Goal: Transaction & Acquisition: Purchase product/service

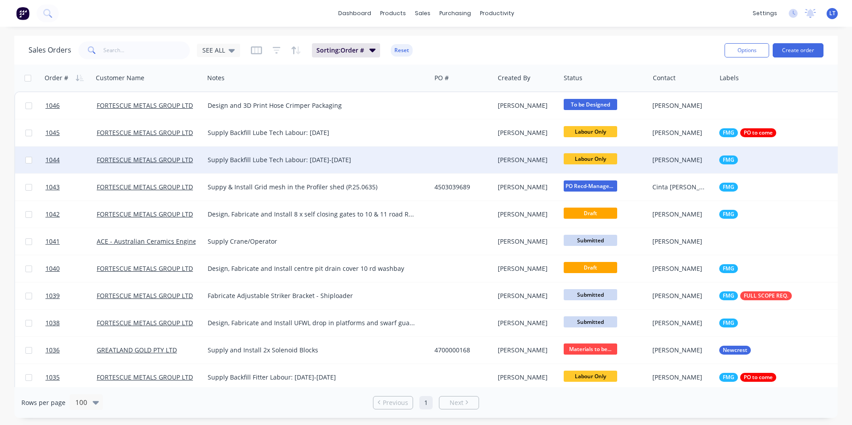
click at [470, 160] on div at bounding box center [462, 160] width 63 height 27
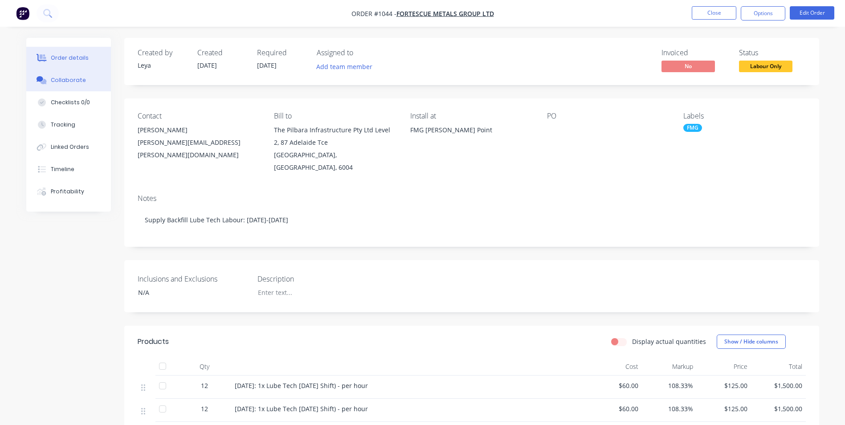
click at [78, 86] on button "Collaborate" at bounding box center [68, 80] width 85 height 22
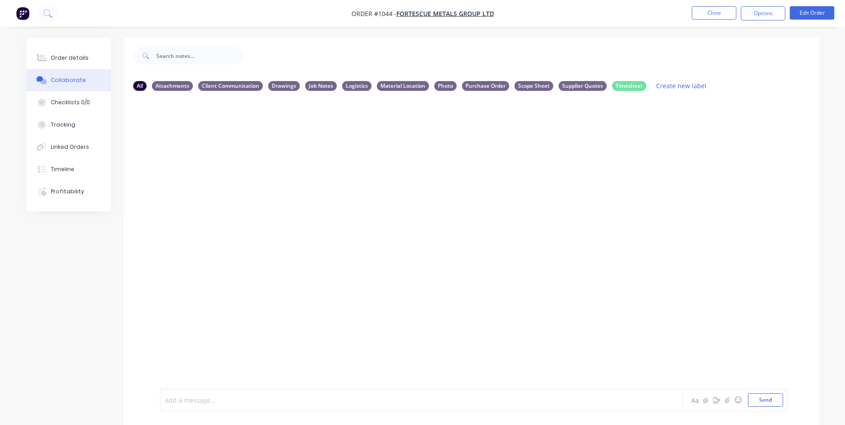
click at [248, 399] on div at bounding box center [396, 400] width 463 height 9
click at [732, 14] on button "Close" at bounding box center [714, 12] width 45 height 13
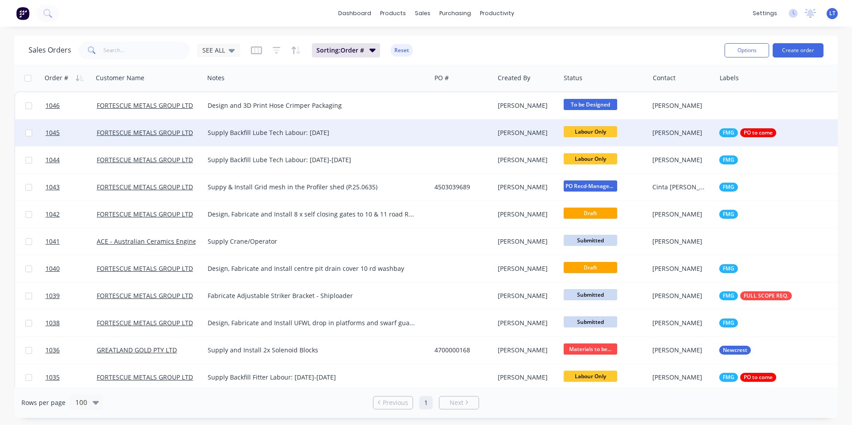
click at [536, 137] on div "[PERSON_NAME]" at bounding box center [526, 132] width 56 height 9
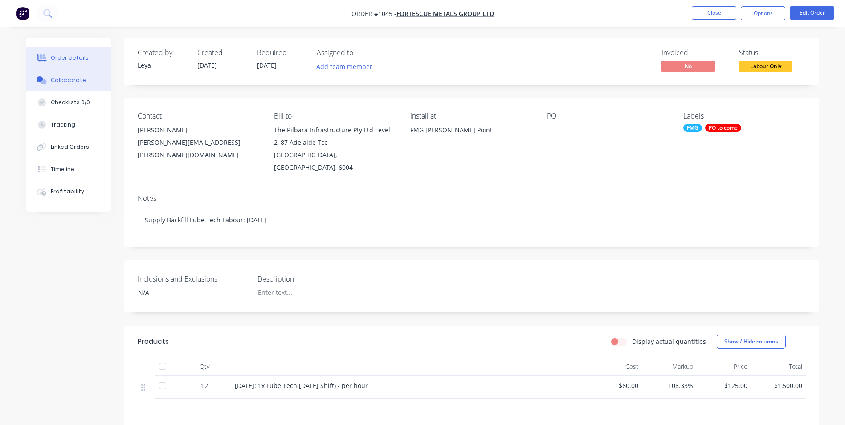
click at [70, 82] on div "Collaborate" at bounding box center [68, 80] width 35 height 8
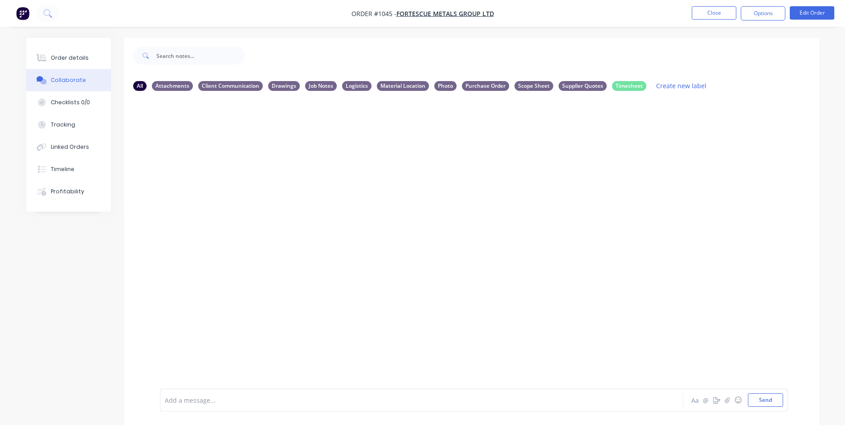
click at [218, 401] on div at bounding box center [396, 400] width 463 height 9
click at [713, 16] on button "Close" at bounding box center [714, 12] width 45 height 13
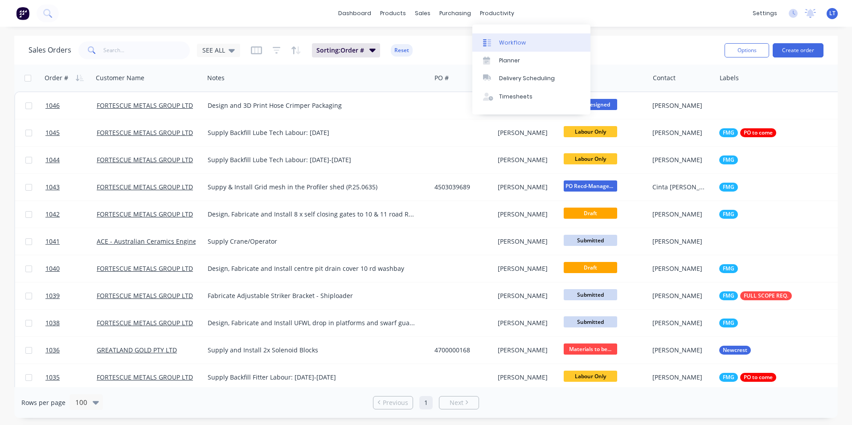
click at [512, 46] on div "Workflow" at bounding box center [512, 43] width 27 height 8
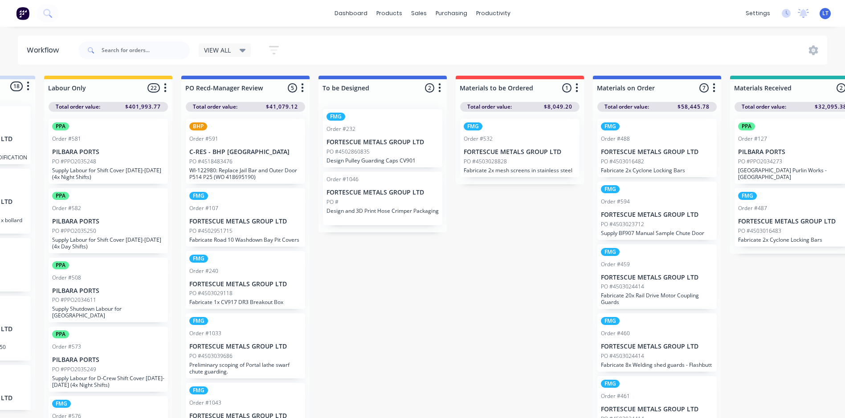
scroll to position [0, 106]
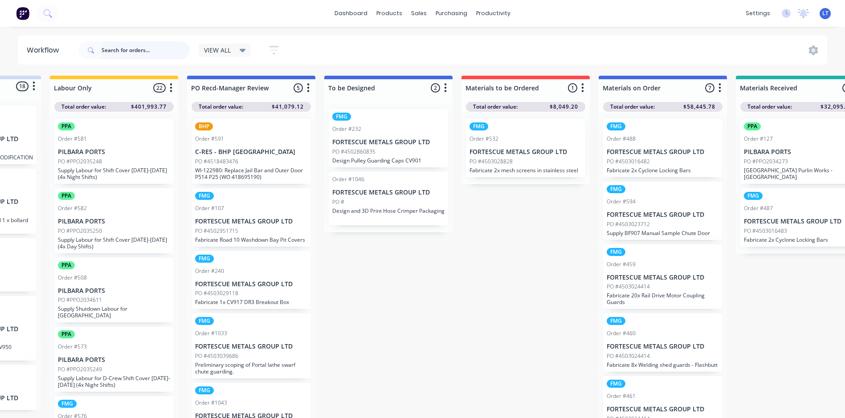
click at [158, 48] on input "text" at bounding box center [146, 50] width 88 height 18
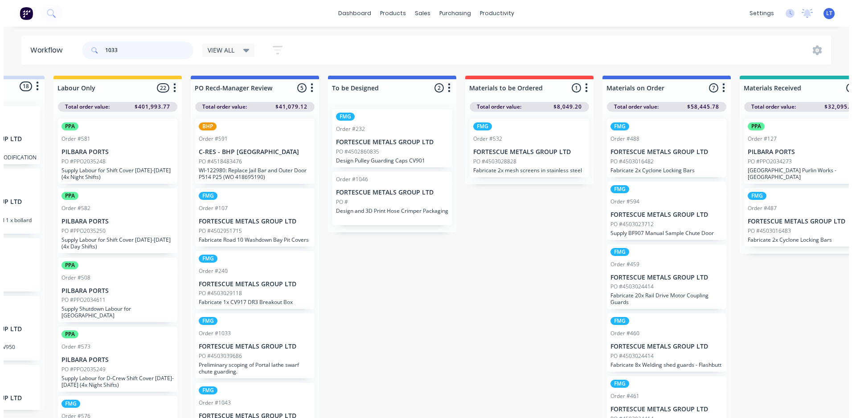
scroll to position [0, 0]
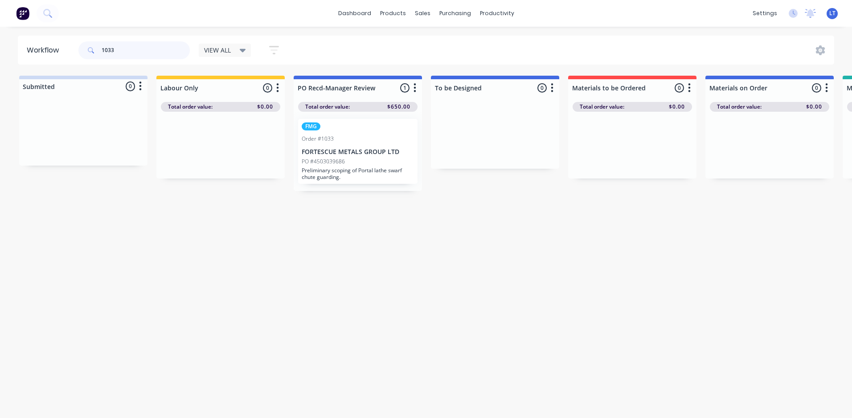
type input "1033"
click at [357, 168] on p "Preliminary scoping of Portal lathe swarf chute guarding." at bounding box center [358, 173] width 112 height 13
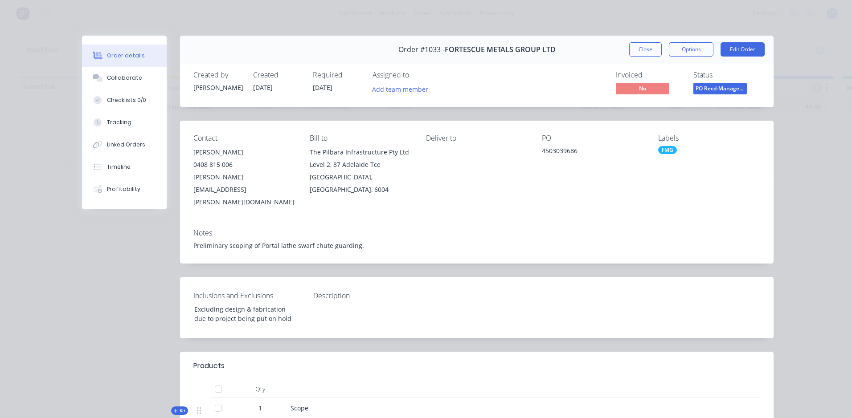
click at [396, 119] on div "Order #1033 - FORTESCUE METALS GROUP LTD Close Options Edit Order Created by [P…" at bounding box center [427, 310] width 691 height 549
drag, startPoint x: 392, startPoint y: 119, endPoint x: 320, endPoint y: 118, distance: 71.3
click at [320, 118] on div "Order #1033 - FORTESCUE METALS GROUP LTD Close Options Edit Order Created by [P…" at bounding box center [427, 310] width 691 height 549
drag, startPoint x: 335, startPoint y: 119, endPoint x: 344, endPoint y: 119, distance: 9.8
click at [335, 119] on div "Order #1033 - FORTESCUE METALS GROUP LTD Close Options Edit Order Created by [P…" at bounding box center [427, 310] width 691 height 549
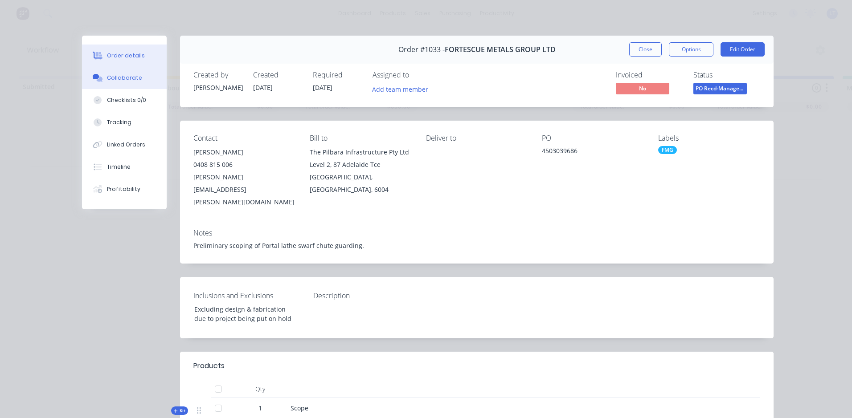
click at [137, 78] on button "Collaborate" at bounding box center [124, 78] width 85 height 22
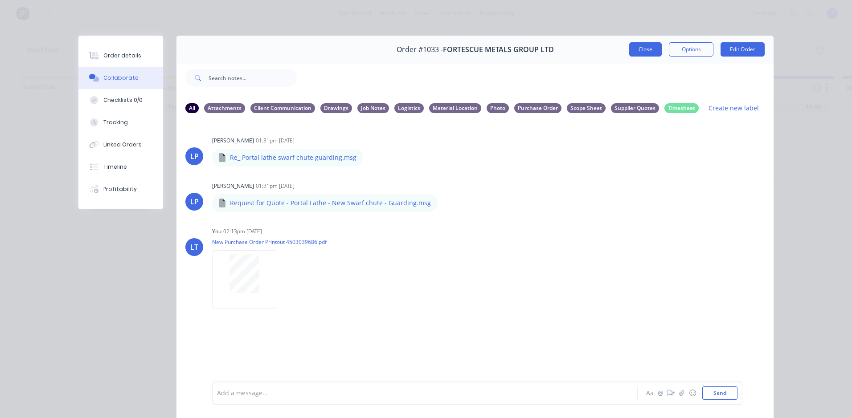
click at [641, 44] on button "Close" at bounding box center [645, 49] width 33 height 14
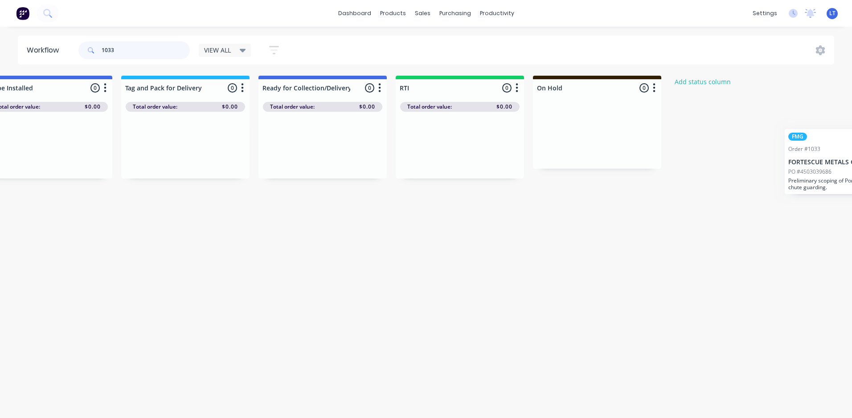
scroll to position [0, 1409]
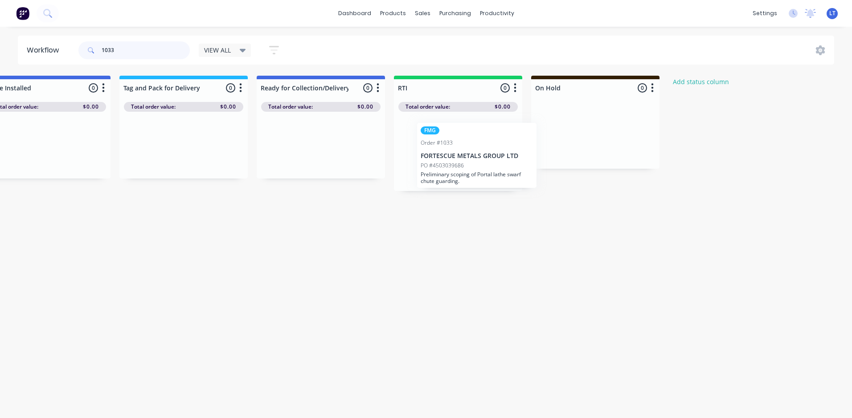
drag, startPoint x: 361, startPoint y: 155, endPoint x: 487, endPoint y: 161, distance: 125.4
drag, startPoint x: 133, startPoint y: 50, endPoint x: 70, endPoint y: 47, distance: 63.8
click at [70, 47] on header "Workflow 1033 VIEW ALL Save new view None edit VIEW ALL (Default) edit Labour O…" at bounding box center [426, 50] width 817 height 29
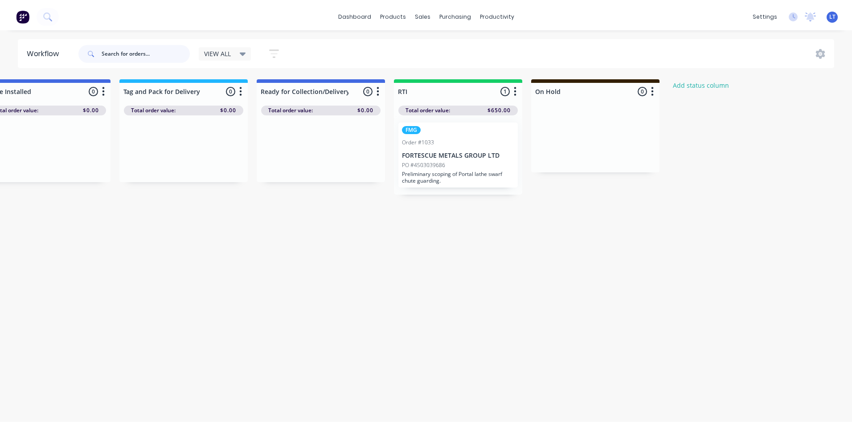
scroll to position [0, 0]
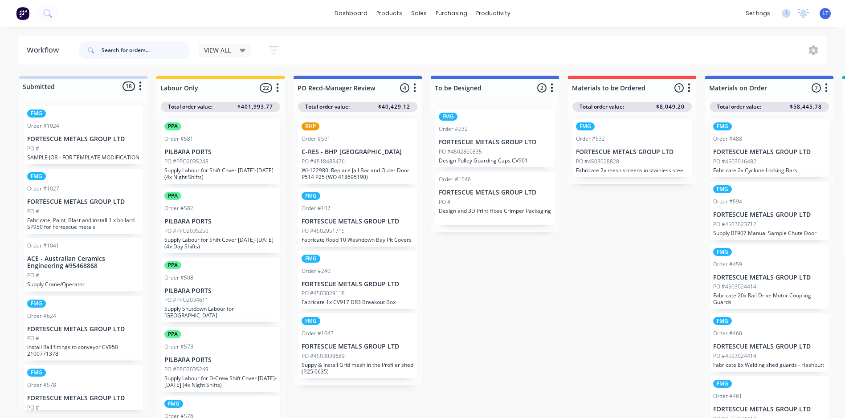
click at [147, 48] on input "text" at bounding box center [146, 50] width 88 height 18
type input "1"
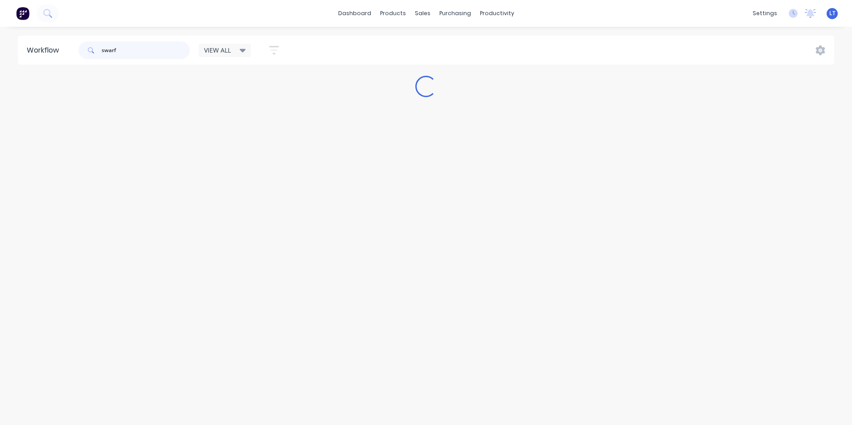
click at [153, 55] on input "swarf" at bounding box center [146, 50] width 88 height 18
type input "swarf"
click at [428, 37] on link "Sales Orders" at bounding box center [469, 42] width 118 height 18
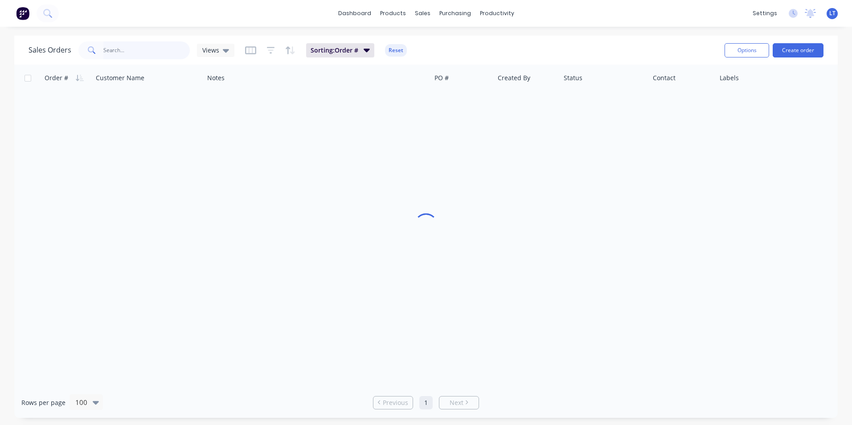
click at [127, 43] on input "text" at bounding box center [146, 50] width 87 height 18
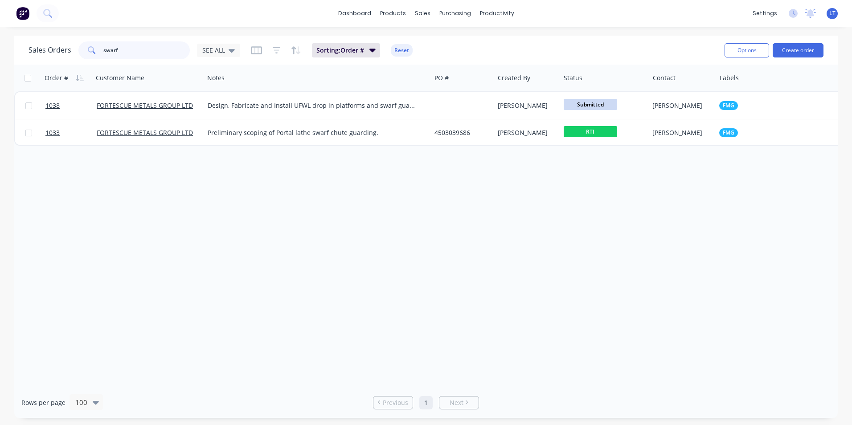
type input "swarf"
click at [386, 209] on div "Order # Customer Name Notes PO # Created By Status Contact Labels Total ($) exc…" at bounding box center [425, 226] width 823 height 323
click at [332, 199] on div "Order # Customer Name Notes PO # Created By Status Contact Labels Total ($) exc…" at bounding box center [425, 226] width 823 height 323
drag, startPoint x: 329, startPoint y: 199, endPoint x: 276, endPoint y: 192, distance: 53.1
click at [276, 192] on div "Order # Customer Name Notes PO # Created By Status Contact Labels Total ($) exc…" at bounding box center [425, 226] width 823 height 323
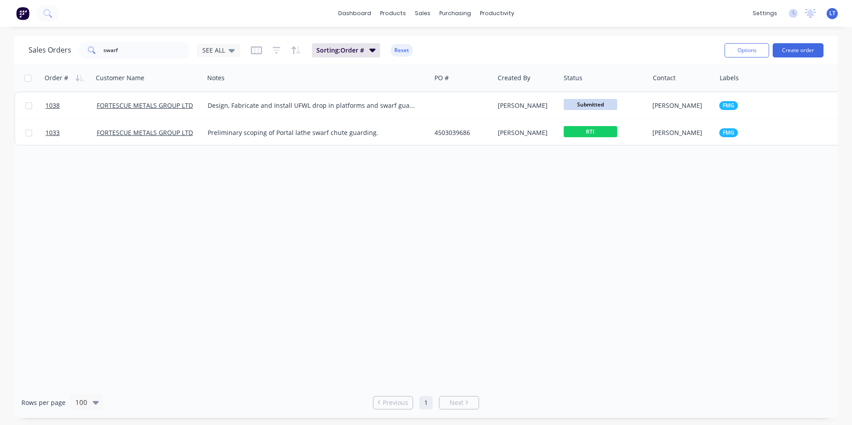
click at [326, 187] on div "Order # Customer Name Notes PO # Created By Status Contact Labels Total ($) exc…" at bounding box center [425, 226] width 823 height 323
click at [438, 41] on div "Sales Orders" at bounding box center [455, 43] width 37 height 8
drag, startPoint x: 135, startPoint y: 49, endPoint x: 3, endPoint y: 34, distance: 133.2
click at [4, 34] on div "dashboard products sales purchasing productivity dashboard products Product Cat…" at bounding box center [426, 212] width 852 height 425
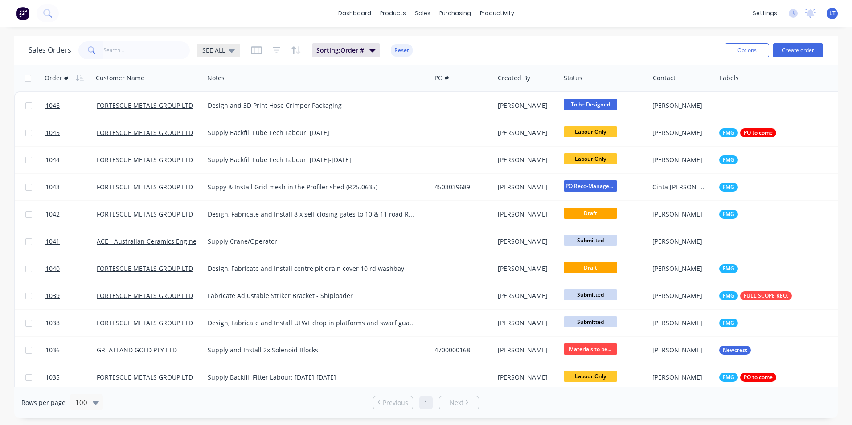
click at [232, 51] on icon at bounding box center [232, 50] width 6 height 10
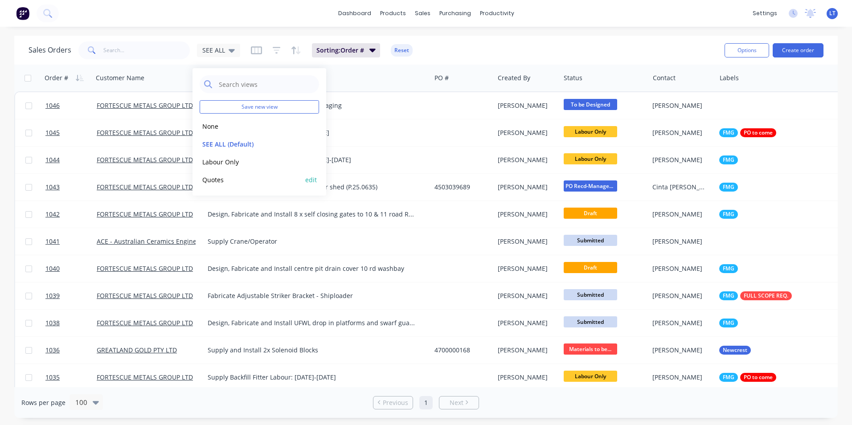
click at [235, 178] on button "Quotes" at bounding box center [251, 180] width 102 height 10
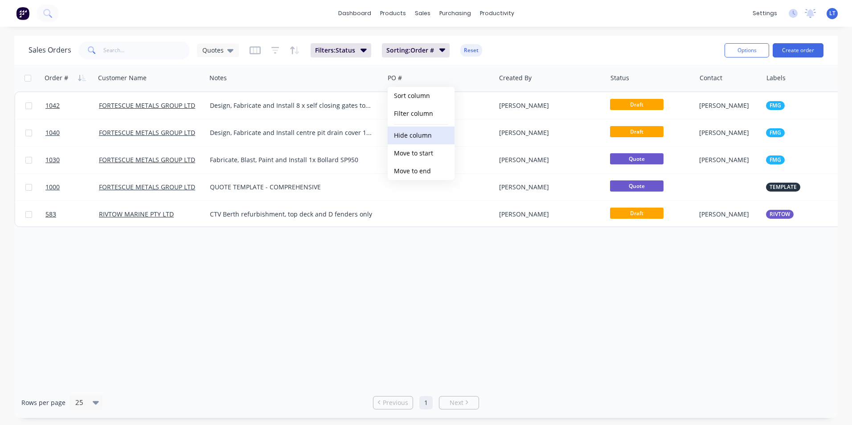
click at [433, 128] on button "Hide column" at bounding box center [421, 136] width 67 height 18
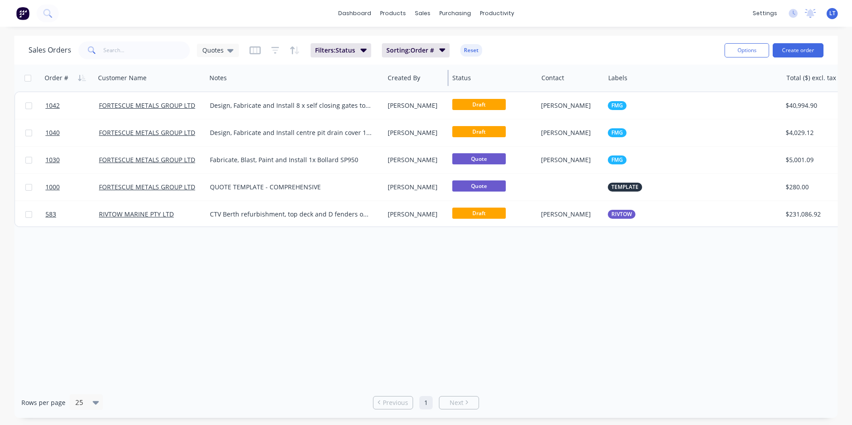
drag, startPoint x: 494, startPoint y: 80, endPoint x: 446, endPoint y: 81, distance: 48.6
click at [446, 81] on div "Created By" at bounding box center [416, 78] width 65 height 27
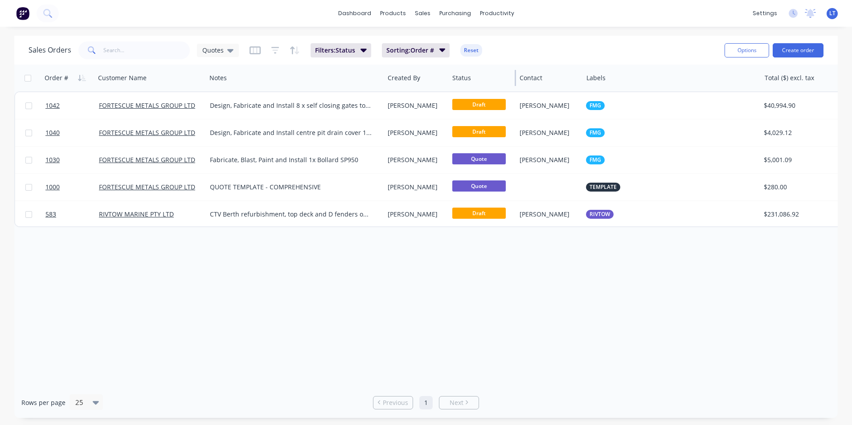
drag, startPoint x: 537, startPoint y: 74, endPoint x: 515, endPoint y: 75, distance: 21.9
click at [515, 75] on div at bounding box center [515, 78] width 1 height 16
click at [257, 50] on icon "button" at bounding box center [254, 50] width 11 height 9
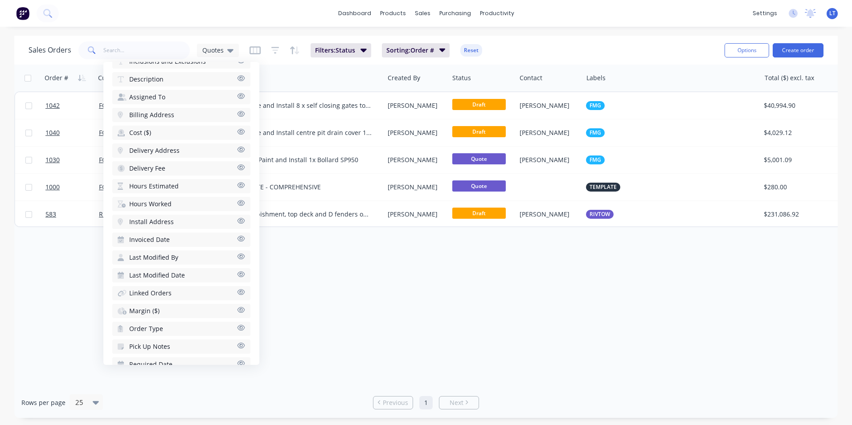
scroll to position [350, 0]
click at [219, 257] on button "Last Modified Date" at bounding box center [181, 256] width 138 height 14
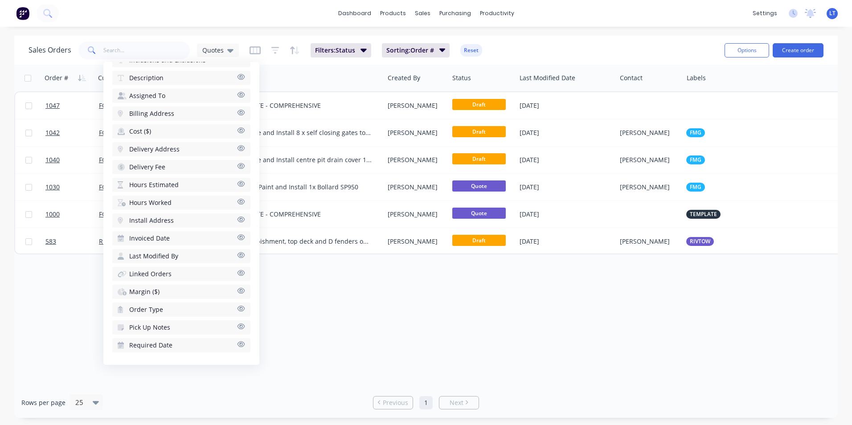
click at [209, 258] on button "Last Modified By" at bounding box center [181, 256] width 138 height 14
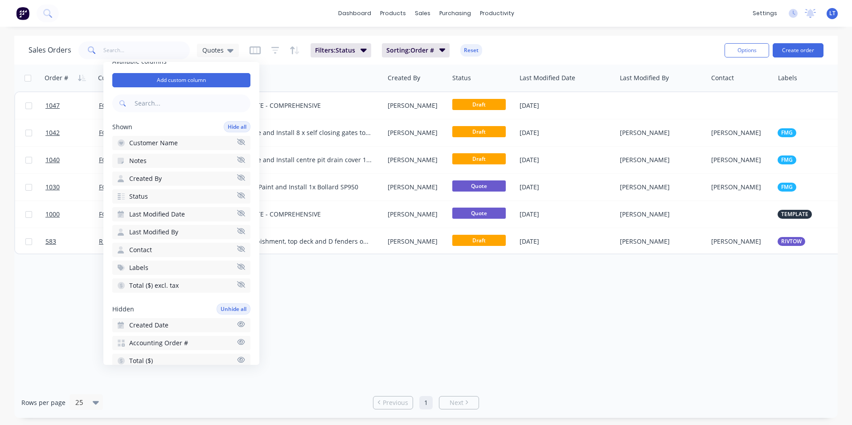
scroll to position [0, 0]
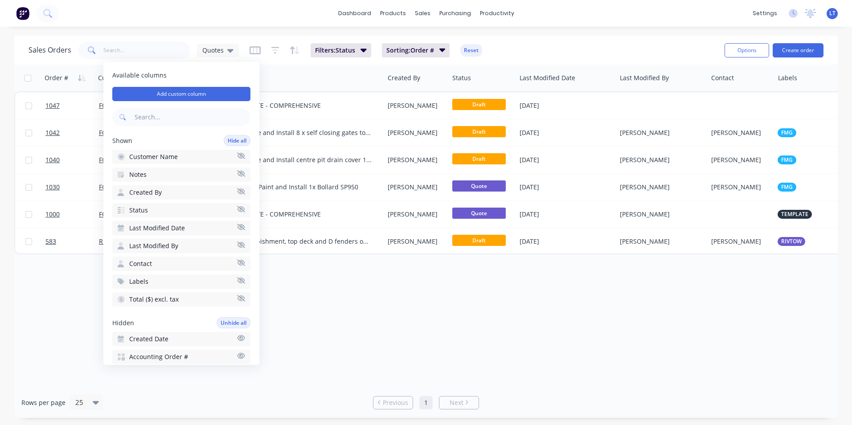
click at [308, 292] on div "Order # Customer Name Notes Created By Status Last Modified Date Last Modified …" at bounding box center [425, 226] width 823 height 323
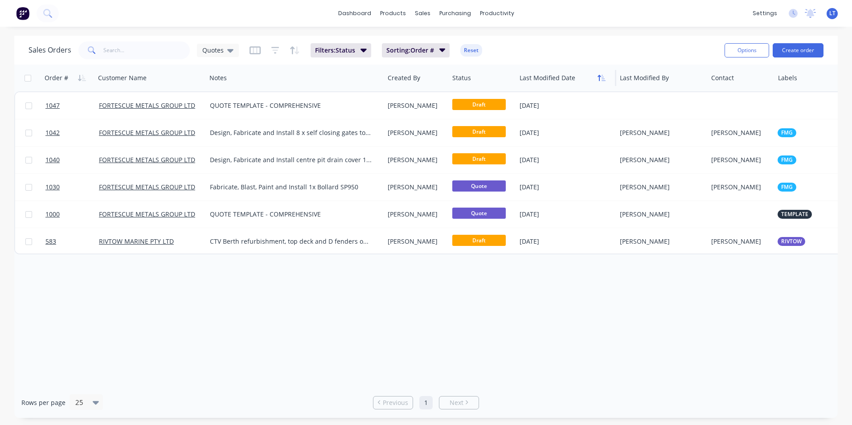
drag, startPoint x: 614, startPoint y: 80, endPoint x: 600, endPoint y: 80, distance: 14.3
click at [600, 80] on div "Last Modified Date" at bounding box center [566, 78] width 100 height 27
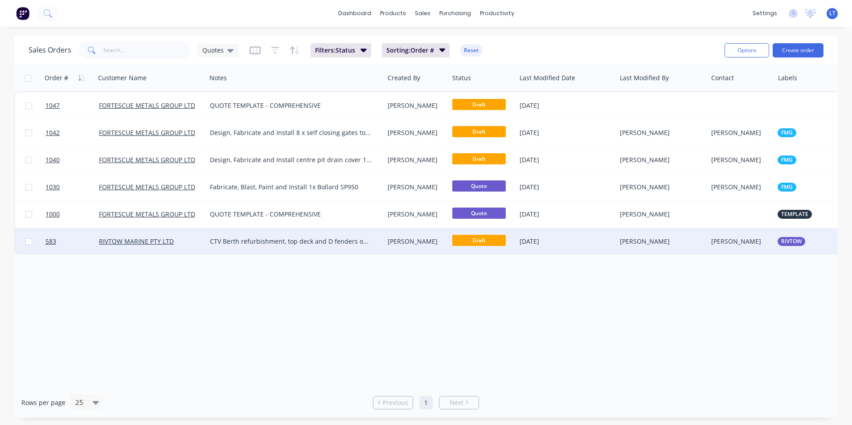
drag, startPoint x: 600, startPoint y: 80, endPoint x: 626, endPoint y: 249, distance: 170.9
click at [620, 305] on div "Order # Customer Name Notes Created By Status Last Modified Date Last Modified …" at bounding box center [425, 226] width 823 height 323
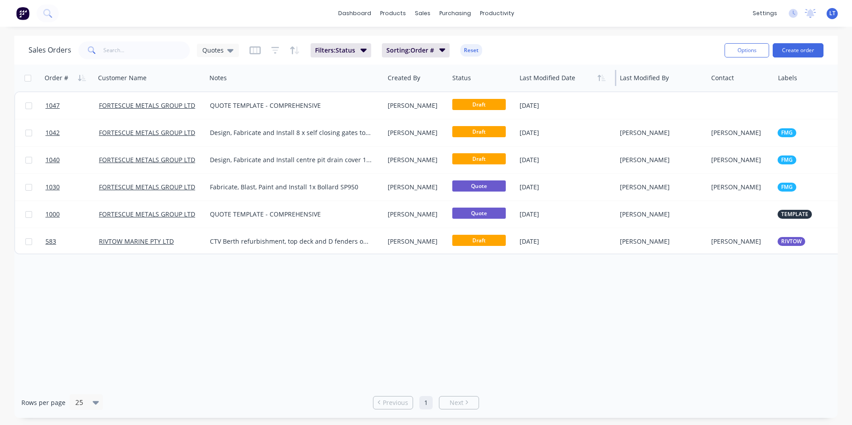
drag, startPoint x: 615, startPoint y: 81, endPoint x: 587, endPoint y: 78, distance: 28.6
click at [587, 78] on div "Last Modified Date" at bounding box center [566, 78] width 100 height 27
drag, startPoint x: 615, startPoint y: 82, endPoint x: 603, endPoint y: 82, distance: 12.0
click at [596, 84] on div "Last Modified Date" at bounding box center [566, 78] width 100 height 27
drag, startPoint x: 616, startPoint y: 83, endPoint x: 607, endPoint y: 85, distance: 8.8
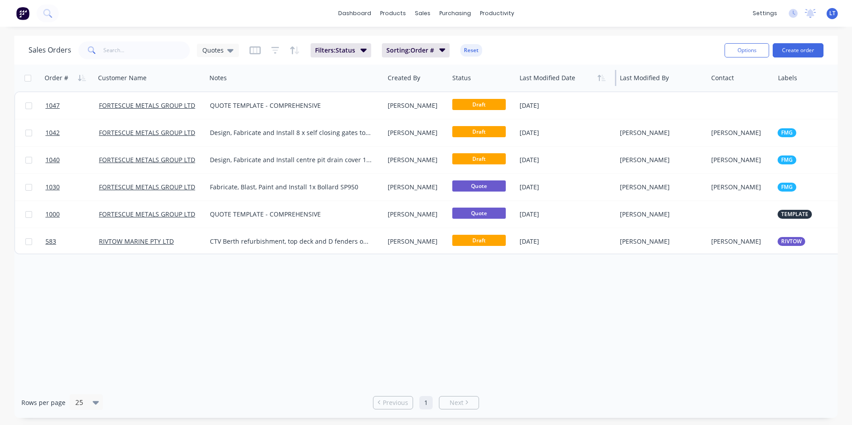
click at [607, 85] on div "Last Modified Date" at bounding box center [566, 78] width 100 height 27
click at [439, 286] on div "Order # Customer Name Notes Created By Status Last Modified Date Last Modified …" at bounding box center [425, 226] width 823 height 323
drag, startPoint x: 435, startPoint y: 286, endPoint x: 364, endPoint y: 283, distance: 70.5
click at [364, 283] on div "Order # Customer Name Notes Created By Status Last Modified Date Last Modified …" at bounding box center [425, 226] width 823 height 323
click at [411, 286] on div "Order # Customer Name Notes Created By Status Last Modified Date Last Modified …" at bounding box center [425, 226] width 823 height 323
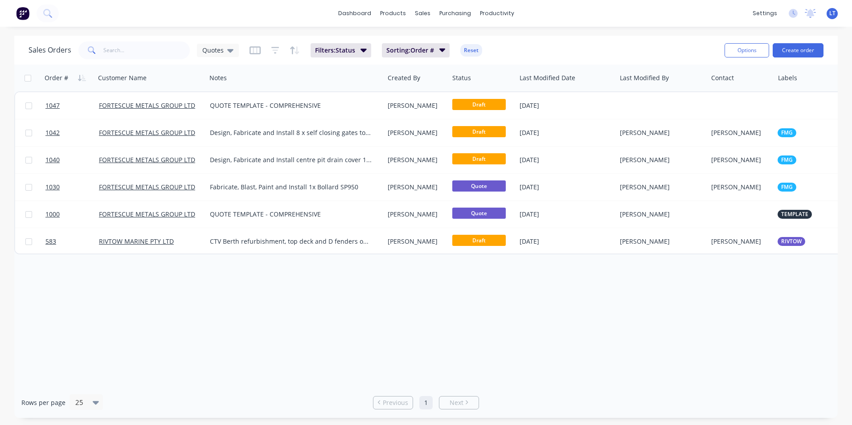
drag, startPoint x: 407, startPoint y: 286, endPoint x: 398, endPoint y: 288, distance: 9.7
click at [377, 286] on div "Order # Customer Name Notes Created By Status Last Modified Date Last Modified …" at bounding box center [425, 226] width 823 height 323
click at [229, 53] on icon at bounding box center [230, 50] width 6 height 10
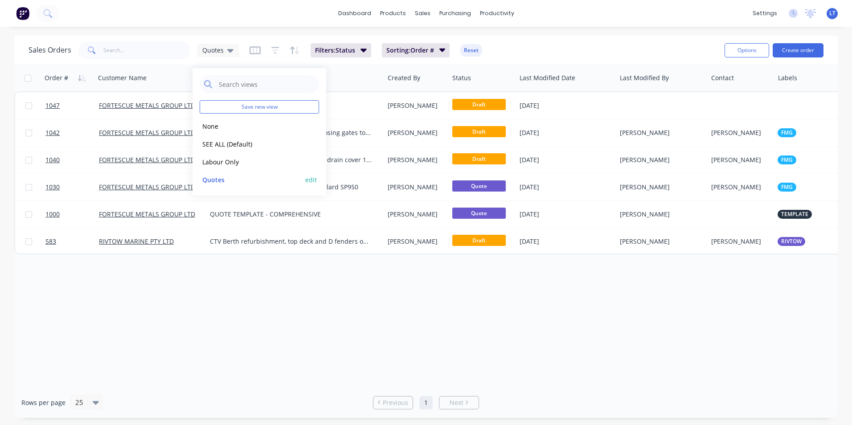
click at [311, 180] on button "edit" at bounding box center [311, 179] width 12 height 9
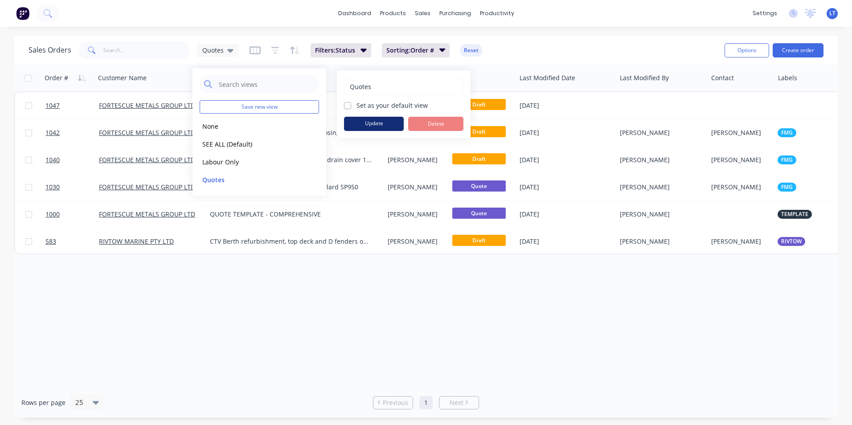
click at [380, 120] on button "Update" at bounding box center [374, 124] width 60 height 14
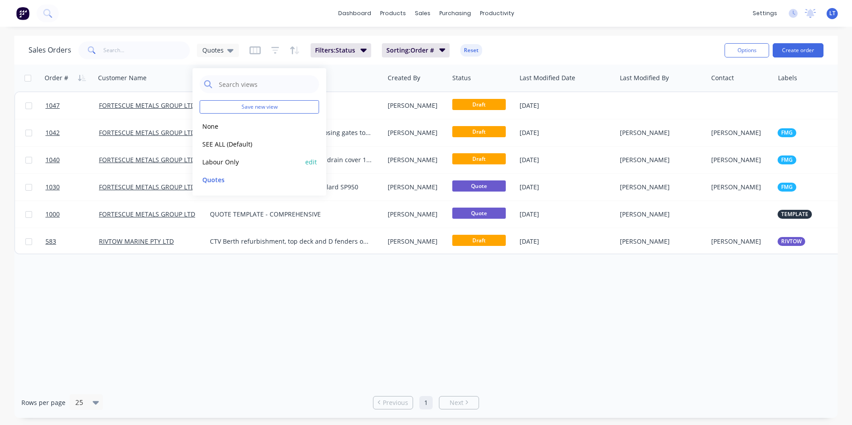
click at [245, 157] on button "Labour Only" at bounding box center [251, 162] width 102 height 10
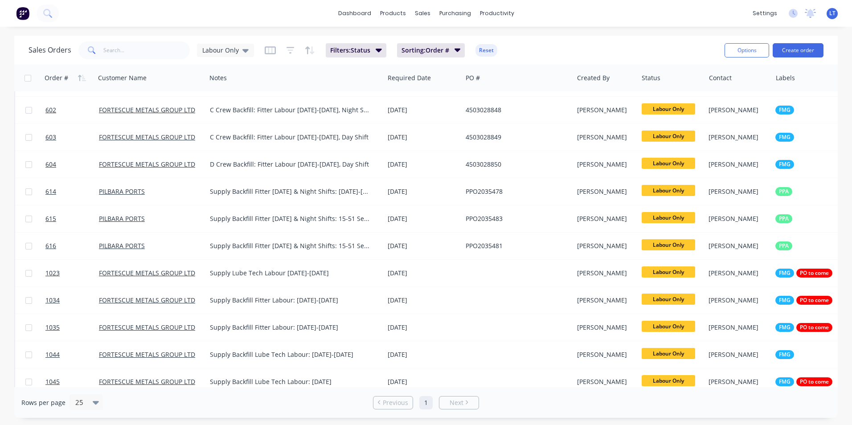
scroll to position [307, 0]
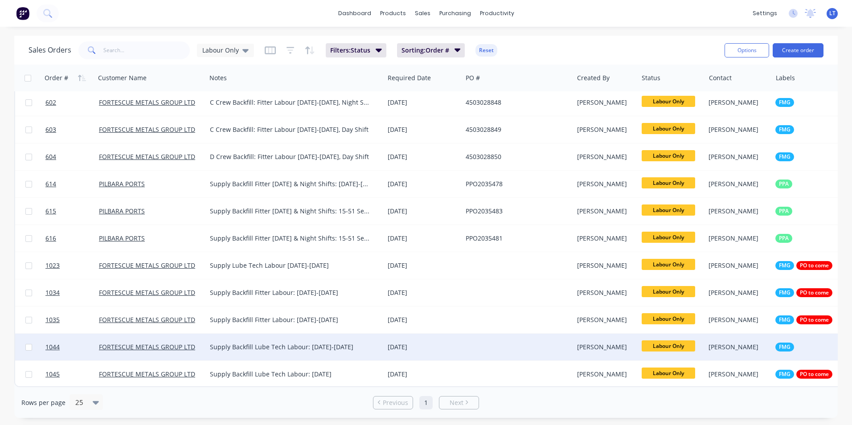
click at [809, 343] on div "FMG" at bounding box center [856, 347] width 162 height 9
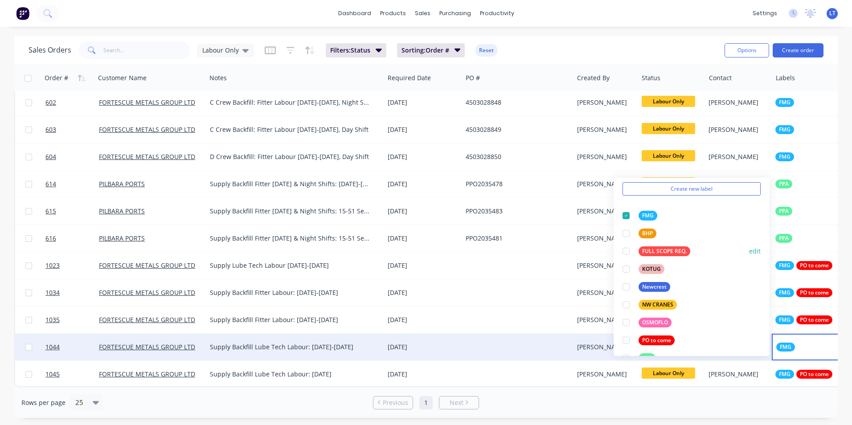
scroll to position [89, 0]
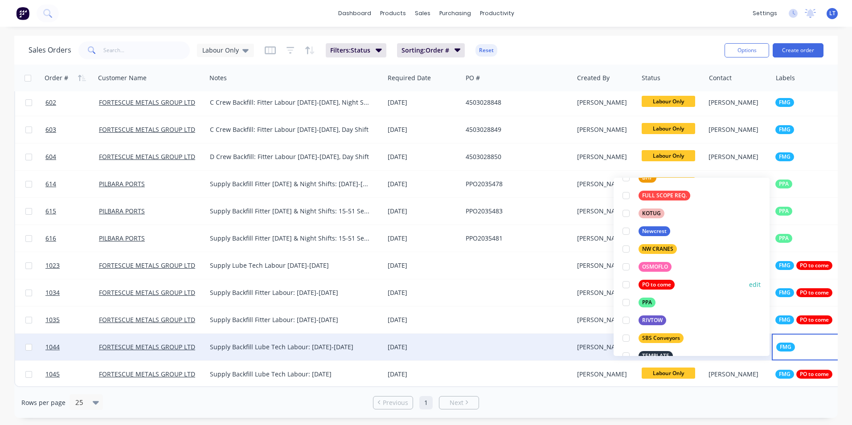
click at [626, 286] on div at bounding box center [626, 285] width 18 height 18
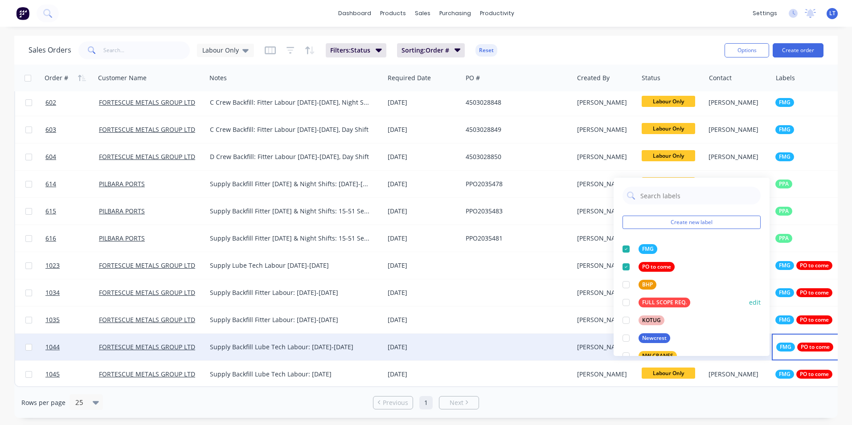
scroll to position [125, 0]
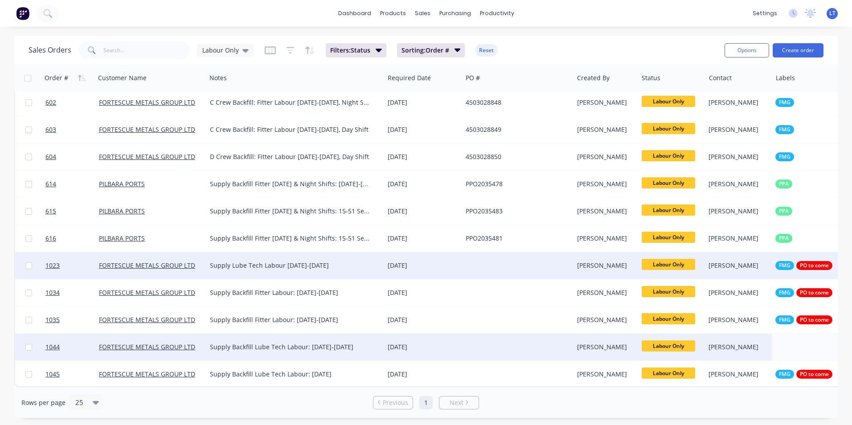
click at [589, 252] on div "[PERSON_NAME]" at bounding box center [605, 265] width 65 height 27
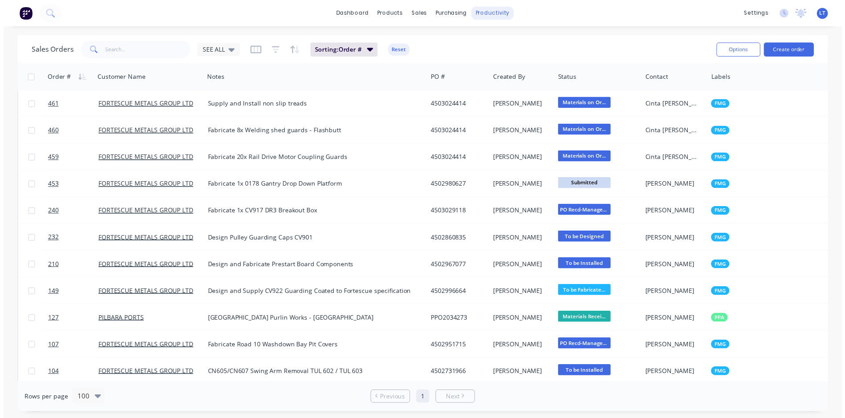
scroll to position [1865, 0]
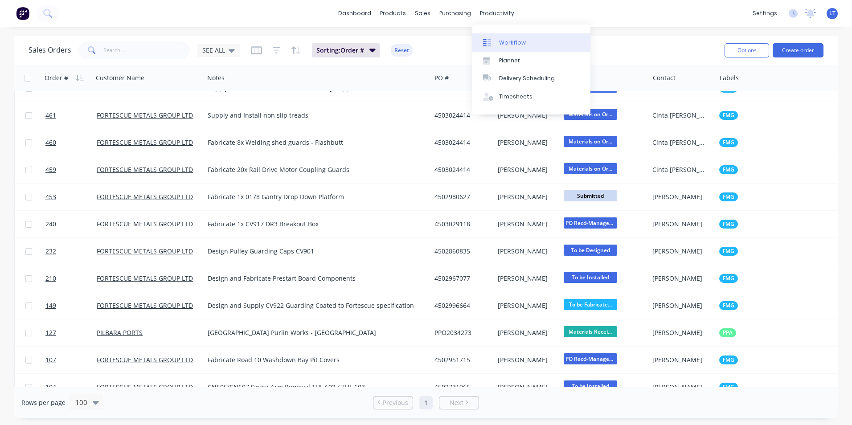
click at [526, 44] on link "Workflow" at bounding box center [531, 42] width 118 height 18
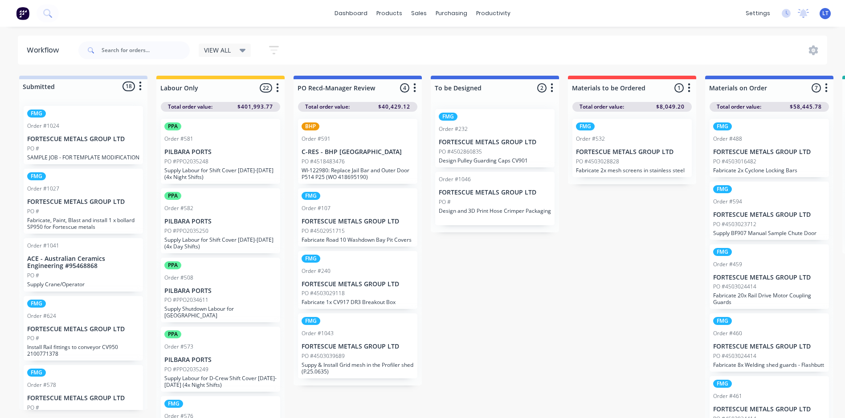
click at [140, 88] on icon "button" at bounding box center [140, 86] width 3 height 11
click at [78, 135] on button "Sort By" at bounding box center [101, 135] width 89 height 15
drag, startPoint x: 528, startPoint y: 290, endPoint x: 540, endPoint y: 283, distance: 13.0
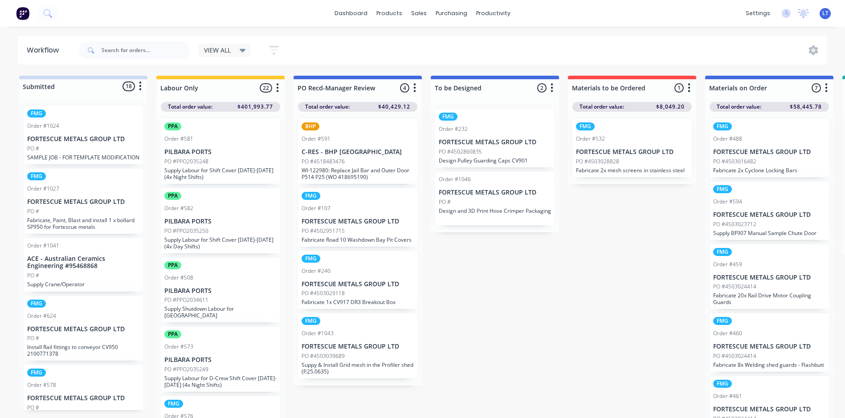
drag, startPoint x: 471, startPoint y: 266, endPoint x: 462, endPoint y: 266, distance: 8.9
drag, startPoint x: 462, startPoint y: 266, endPoint x: 450, endPoint y: 265, distance: 13.0
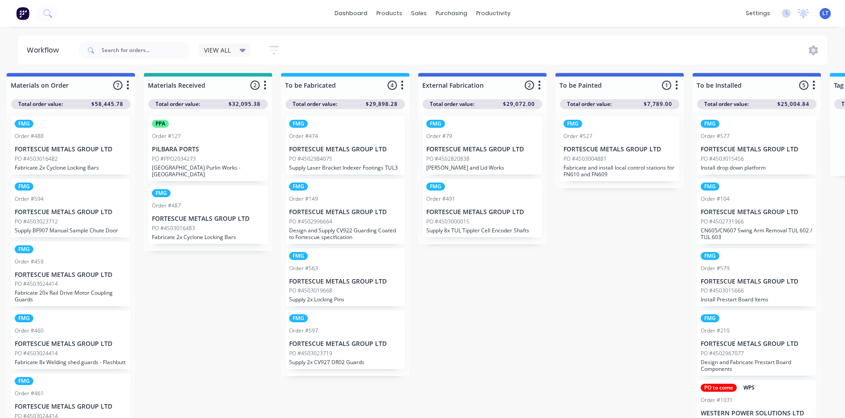
scroll to position [0, 699]
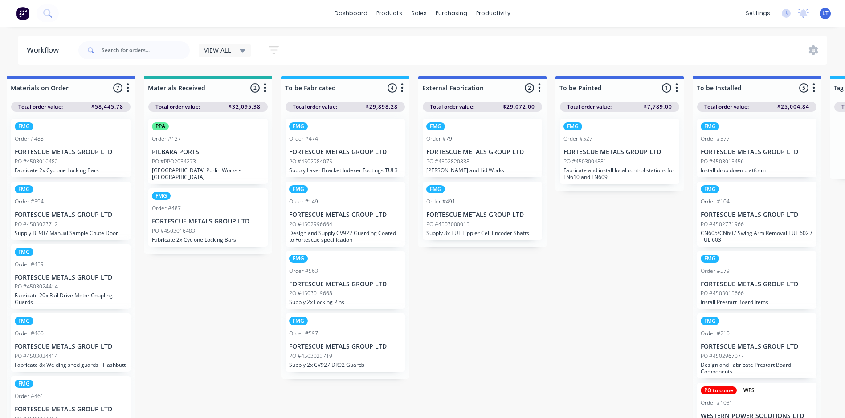
click at [92, 161] on div "PO #4503016482" at bounding box center [71, 162] width 112 height 8
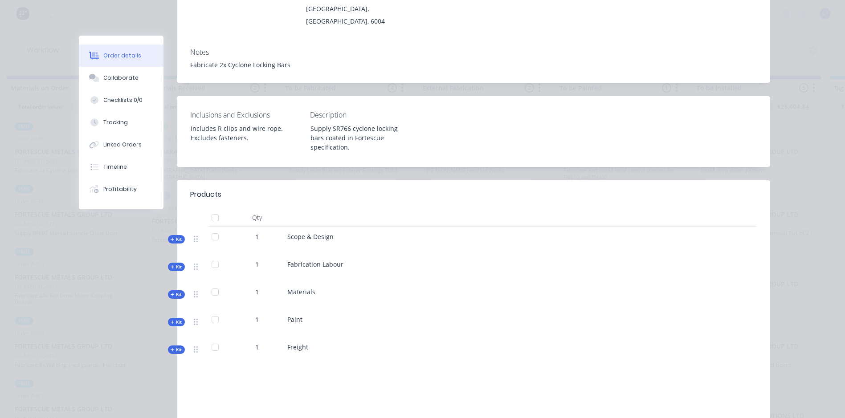
scroll to position [223, 0]
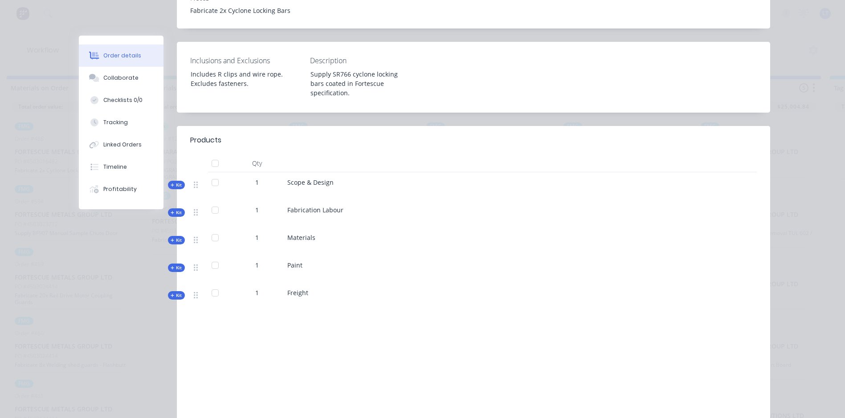
click at [176, 238] on span "Kit" at bounding box center [177, 240] width 12 height 7
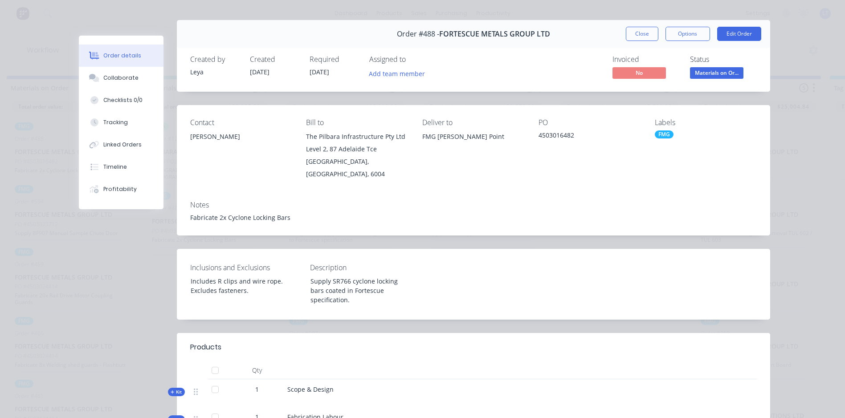
scroll to position [0, 0]
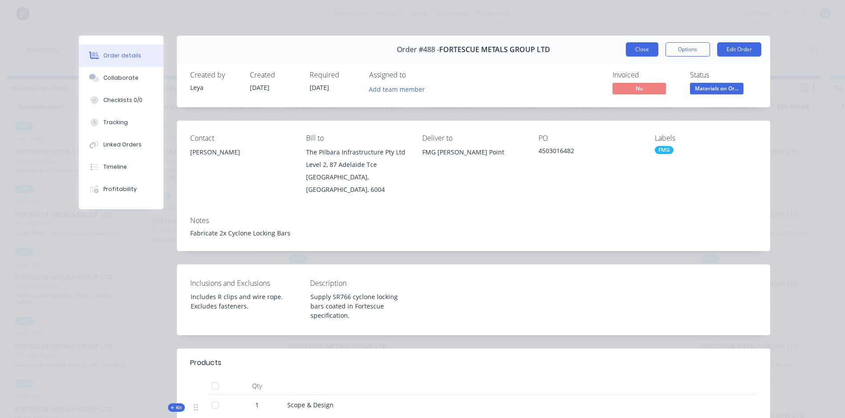
click at [636, 49] on button "Close" at bounding box center [642, 49] width 33 height 14
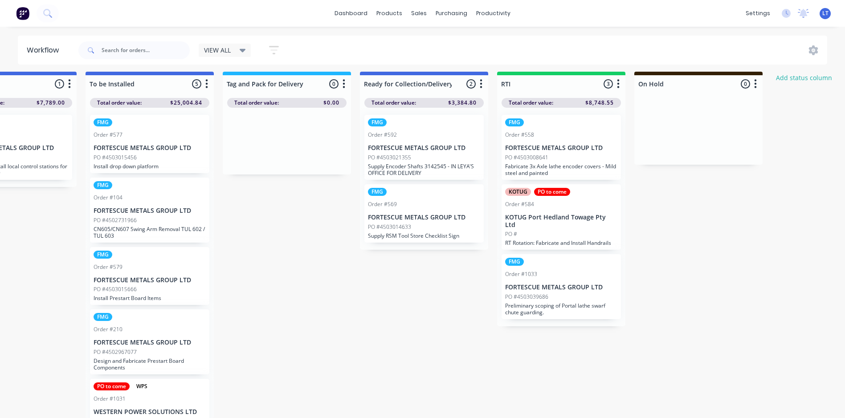
scroll to position [0, 1306]
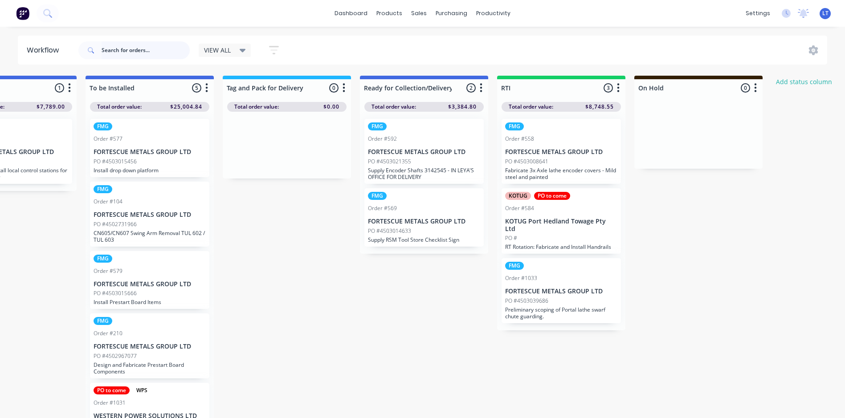
click at [147, 51] on input "text" at bounding box center [146, 50] width 88 height 18
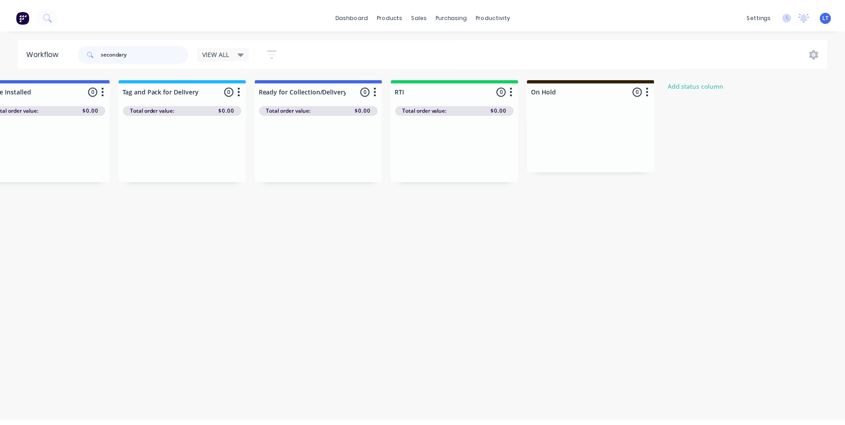
scroll to position [0, 0]
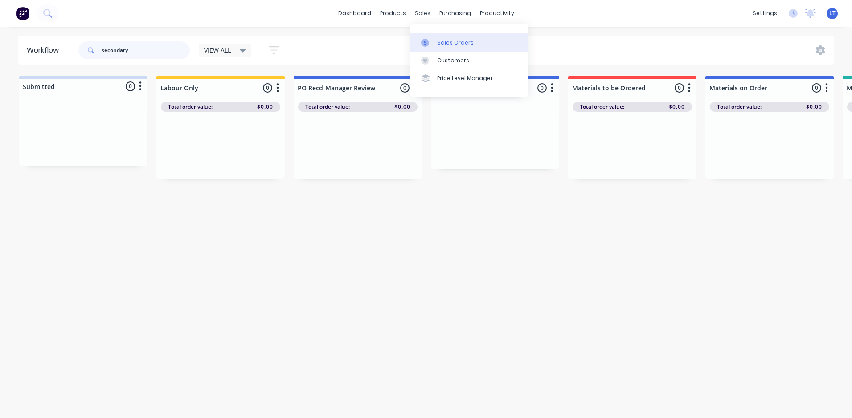
type input "secondary"
click at [439, 43] on div "Sales Orders" at bounding box center [455, 43] width 37 height 8
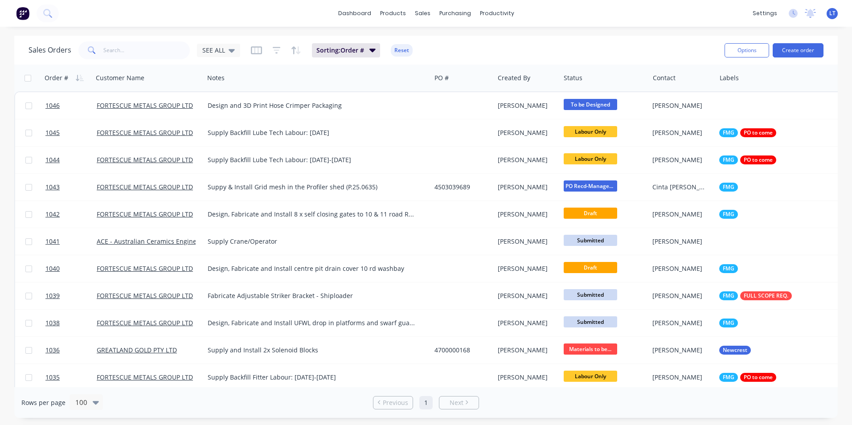
drag, startPoint x: 121, startPoint y: 61, endPoint x: 125, endPoint y: 57, distance: 5.7
click at [122, 61] on div "Sales Orders SEE ALL Sorting: Order # Reset Options Create order" at bounding box center [425, 50] width 823 height 29
click at [126, 56] on input "text" at bounding box center [146, 50] width 87 height 18
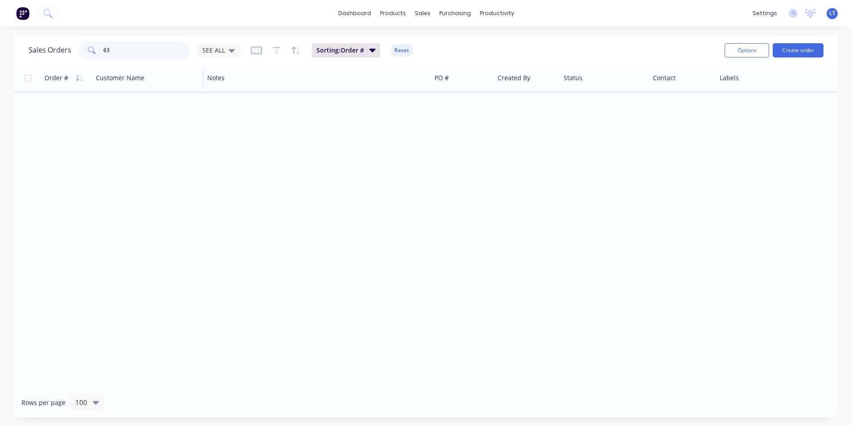
type input "6"
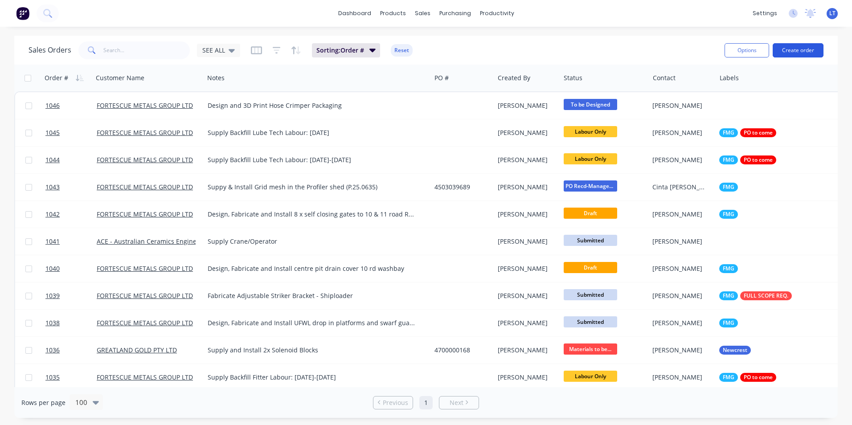
click at [808, 51] on button "Create order" at bounding box center [798, 50] width 51 height 14
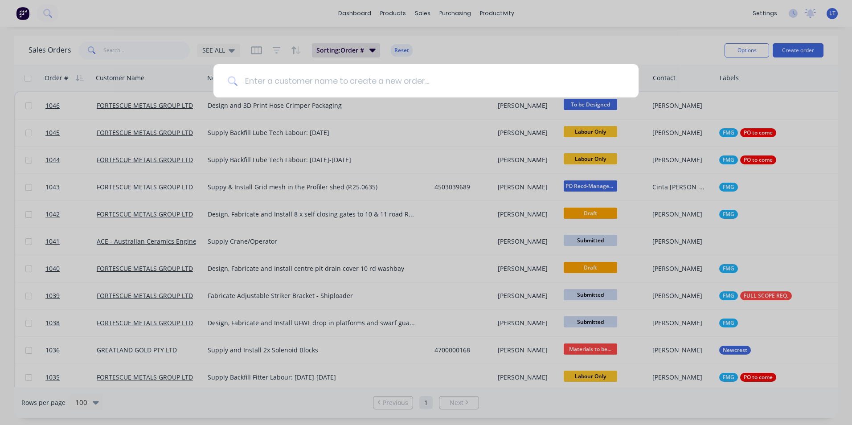
click at [393, 86] on input at bounding box center [430, 80] width 387 height 33
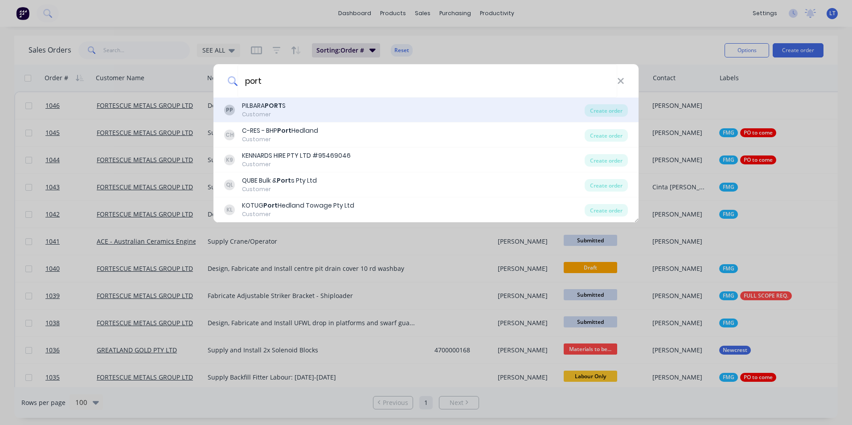
type input "port"
click at [297, 105] on div "PP PILBARA PORT S Customer" at bounding box center [404, 109] width 360 height 17
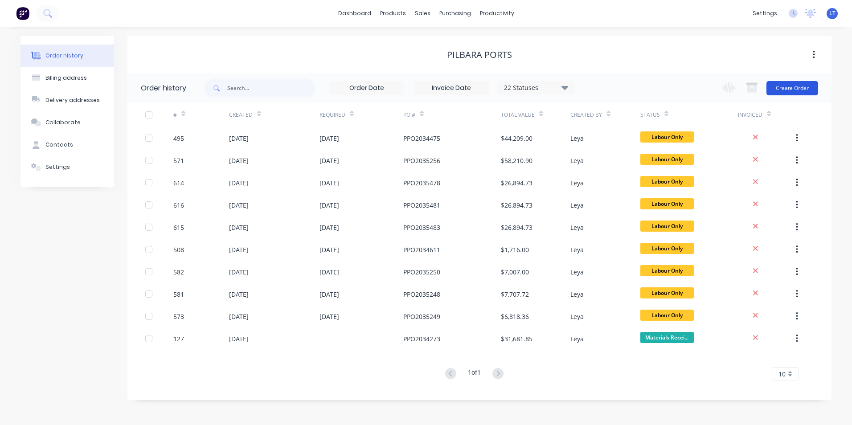
click at [808, 89] on button "Create Order" at bounding box center [792, 88] width 52 height 14
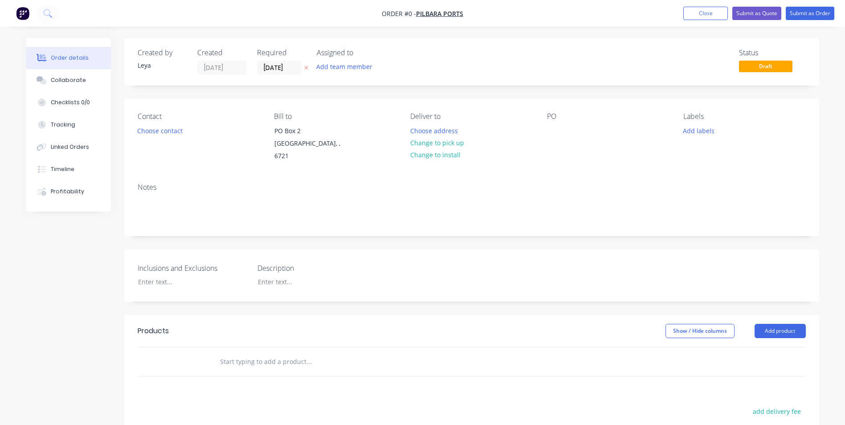
click at [306, 69] on icon at bounding box center [306, 67] width 4 height 5
click at [179, 132] on button "Choose contact" at bounding box center [159, 130] width 55 height 12
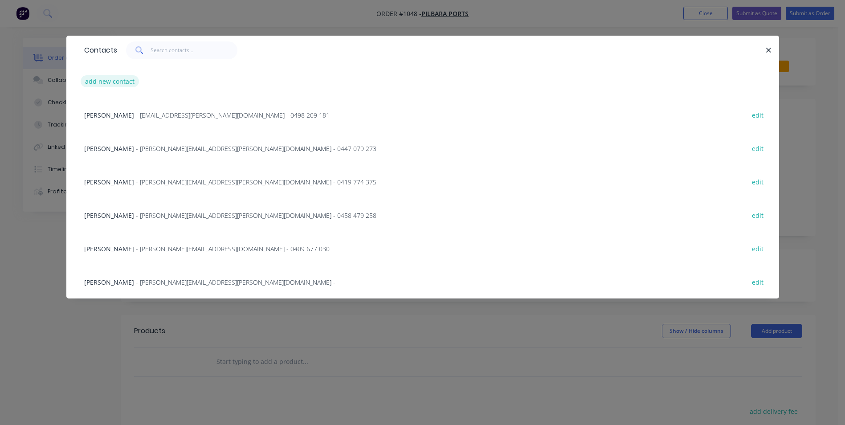
click at [115, 83] on button "add new contact" at bounding box center [110, 81] width 59 height 12
select select "AU"
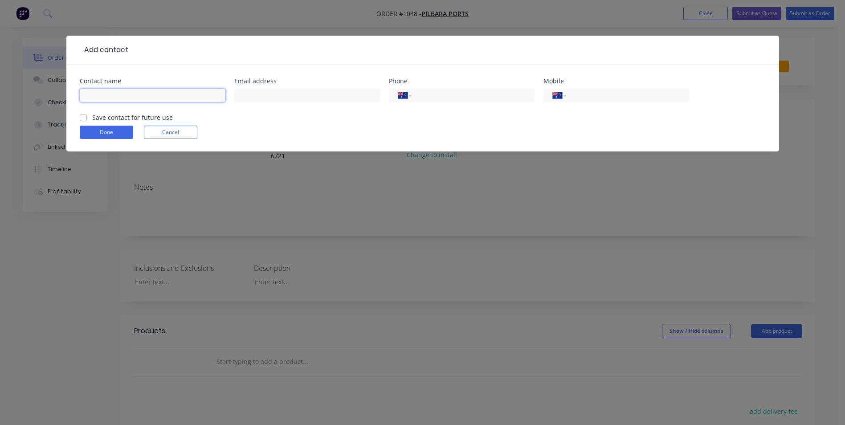
click at [123, 98] on input "text" at bounding box center [153, 95] width 146 height 13
paste input "[PERSON_NAME]"
drag, startPoint x: 165, startPoint y: 97, endPoint x: 8, endPoint y: 100, distance: 157.8
click at [1, 91] on div "Add contact Contact name [PERSON_NAME] Email address Phone International [GEOGR…" at bounding box center [422, 212] width 845 height 425
type input "[PERSON_NAME]"
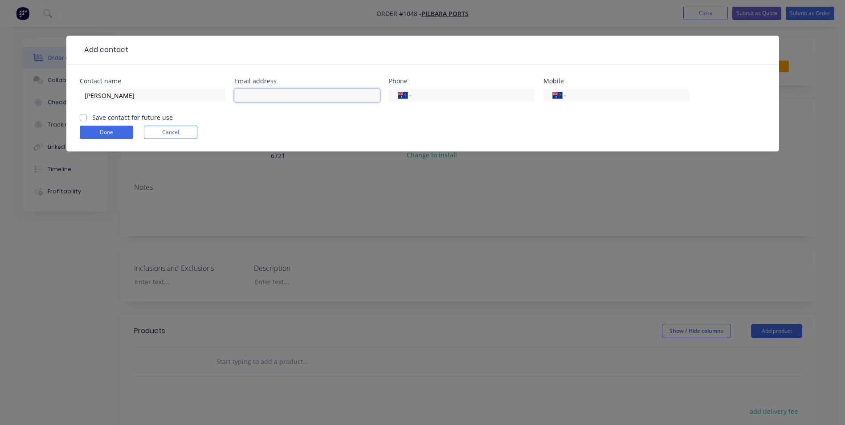
paste input "[EMAIL_ADDRESS][US_STATE][DOMAIN_NAME]"
type input "[EMAIL_ADDRESS][US_STATE][DOMAIN_NAME]"
click at [591, 98] on input "tel" at bounding box center [626, 95] width 107 height 10
paste input "474 703 264"
type input "0474 703 264"
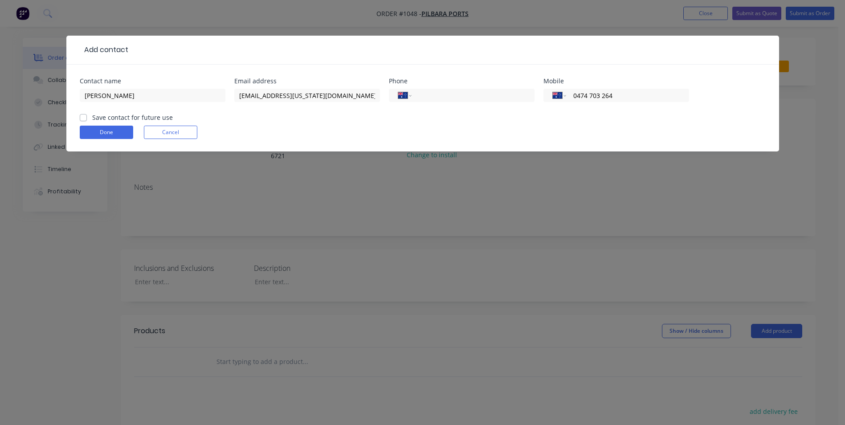
drag, startPoint x: 99, startPoint y: 114, endPoint x: 102, endPoint y: 121, distance: 7.9
click at [100, 114] on label "Save contact for future use" at bounding box center [132, 117] width 81 height 9
click at [87, 114] on input "Save contact for future use" at bounding box center [83, 117] width 7 height 8
checkbox input "true"
click at [149, 96] on input "[PERSON_NAME]" at bounding box center [153, 95] width 146 height 13
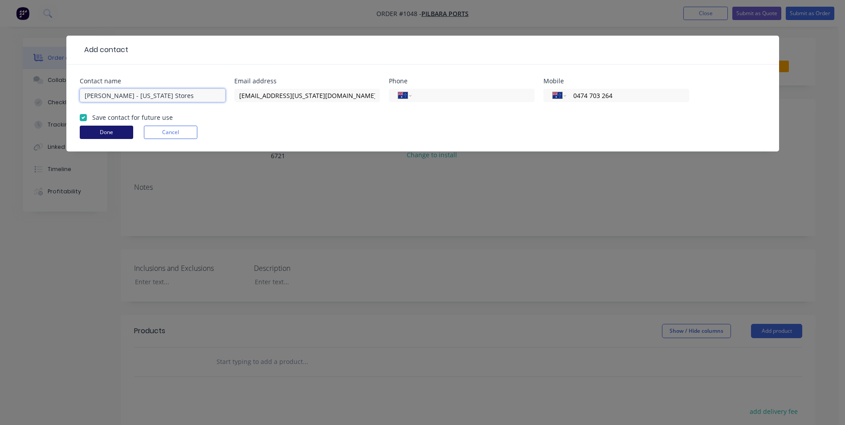
type input "[PERSON_NAME] - [US_STATE] Stores"
click at [117, 131] on button "Done" at bounding box center [106, 132] width 53 height 13
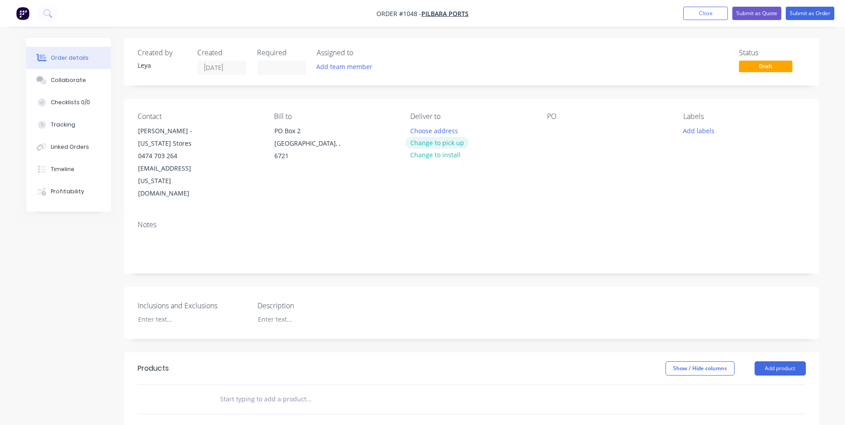
click at [458, 144] on button "Change to pick up" at bounding box center [436, 143] width 63 height 12
click at [559, 136] on div at bounding box center [554, 130] width 14 height 13
paste div
click at [698, 129] on button "Add labels" at bounding box center [699, 130] width 41 height 12
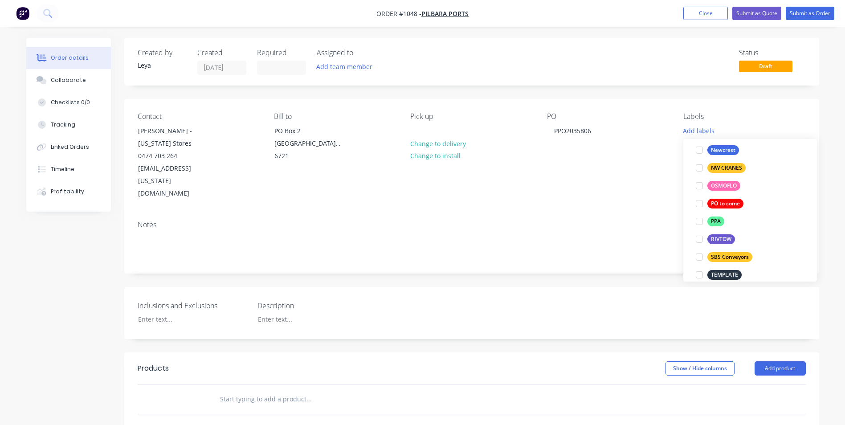
scroll to position [134, 0]
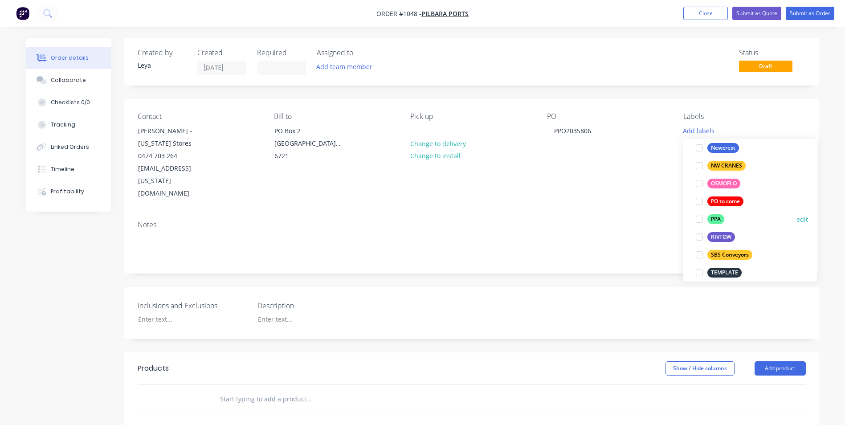
click at [700, 220] on div at bounding box center [700, 219] width 18 height 18
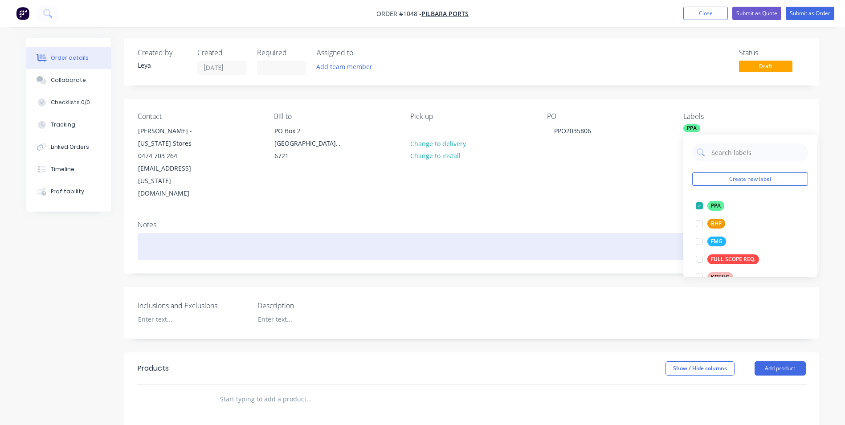
click at [189, 233] on div at bounding box center [472, 246] width 668 height 27
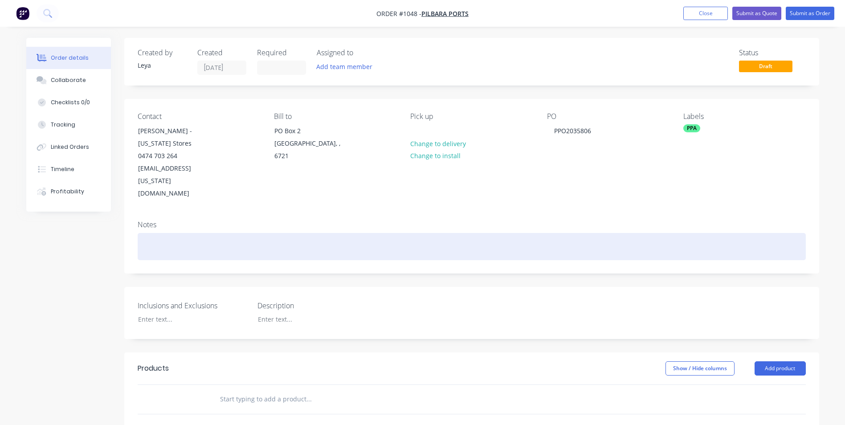
paste div
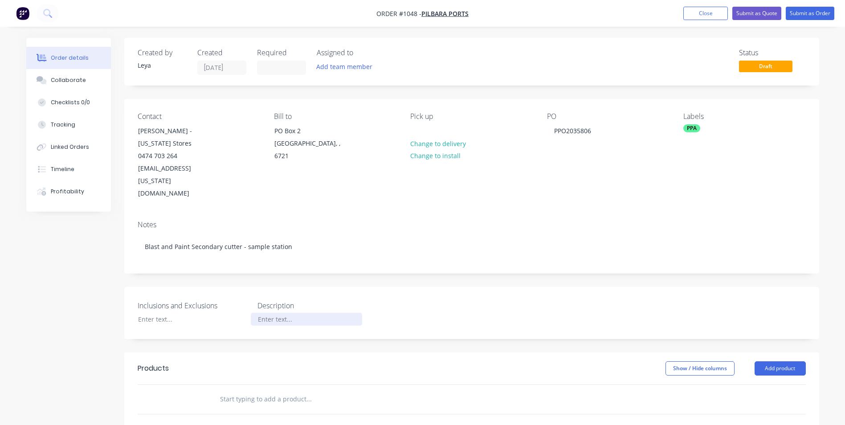
click at [297, 313] on div at bounding box center [306, 319] width 111 height 13
paste div
drag, startPoint x: 156, startPoint y: 293, endPoint x: 198, endPoint y: 303, distance: 43.5
click at [156, 313] on div at bounding box center [186, 319] width 111 height 13
paste div
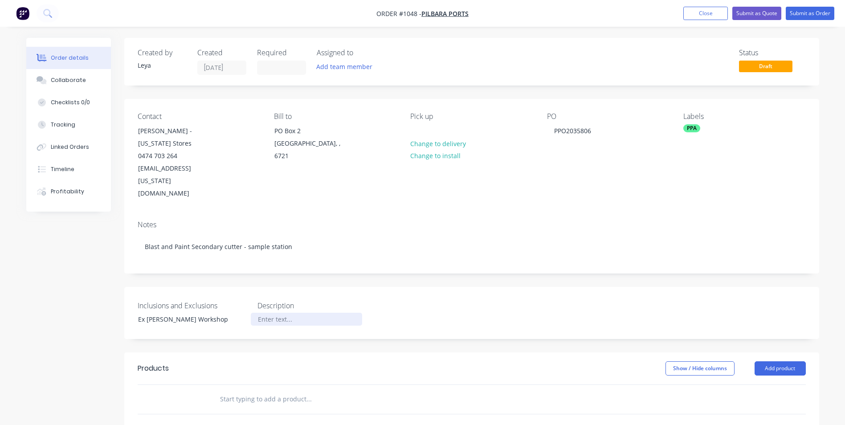
click at [276, 313] on div at bounding box center [306, 319] width 111 height 13
click at [422, 287] on div "Inclusions and Exclusions Ex [PERSON_NAME] Workshop Description Painted to Pilb…" at bounding box center [471, 313] width 695 height 52
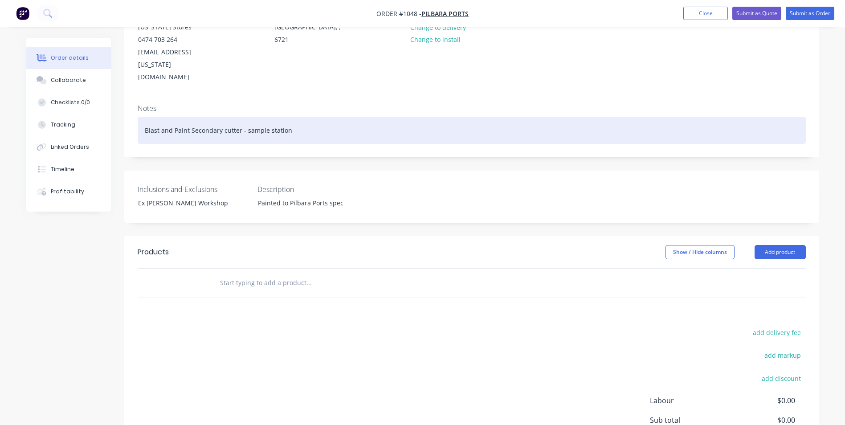
scroll to position [134, 0]
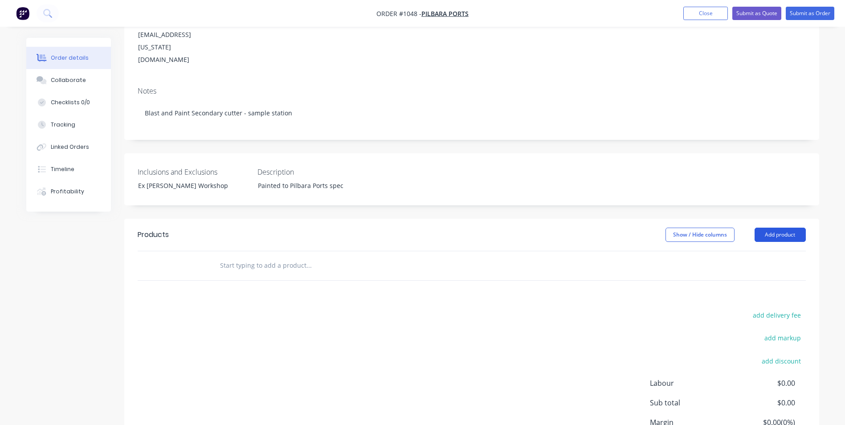
click at [778, 228] on button "Add product" at bounding box center [780, 235] width 51 height 14
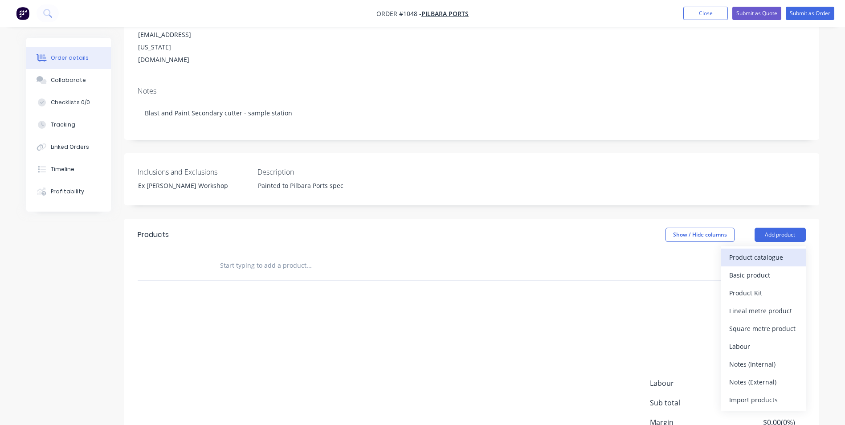
click at [761, 251] on div "Product catalogue" at bounding box center [763, 257] width 69 height 13
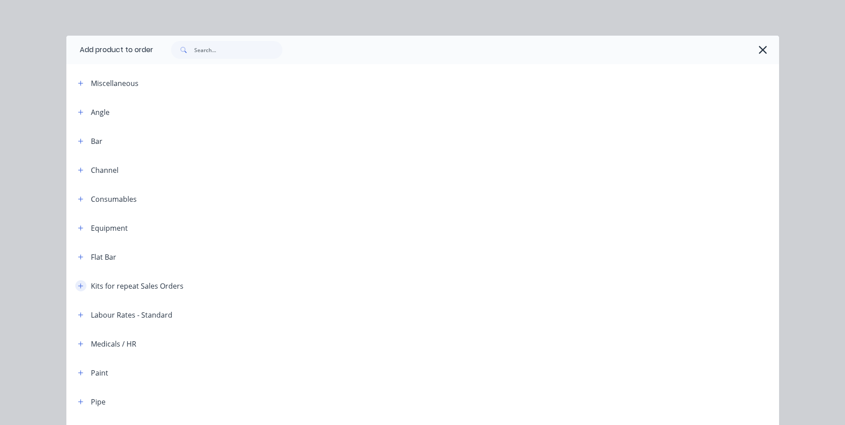
click at [78, 286] on icon "button" at bounding box center [80, 286] width 5 height 6
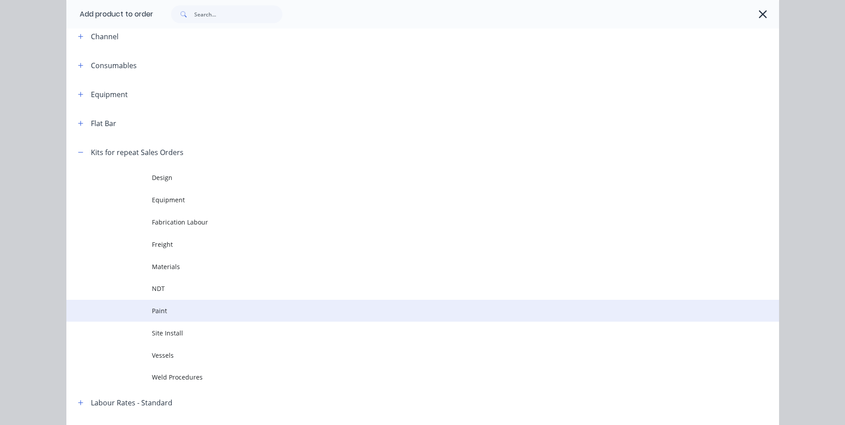
click at [157, 314] on span "Paint" at bounding box center [403, 310] width 502 height 9
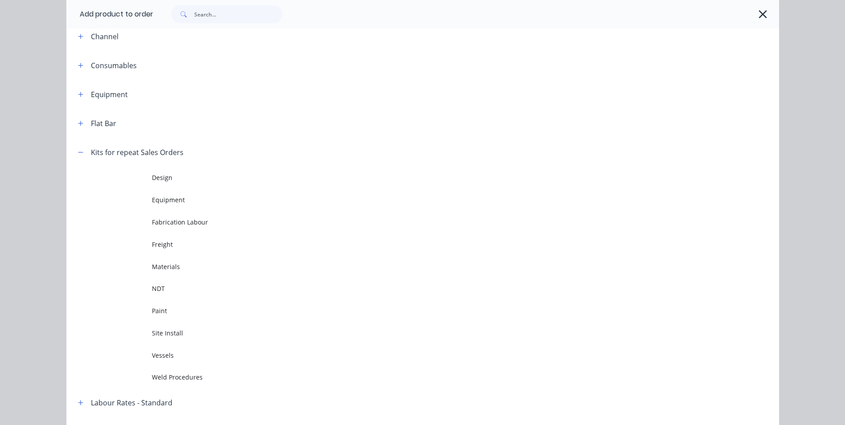
scroll to position [0, 0]
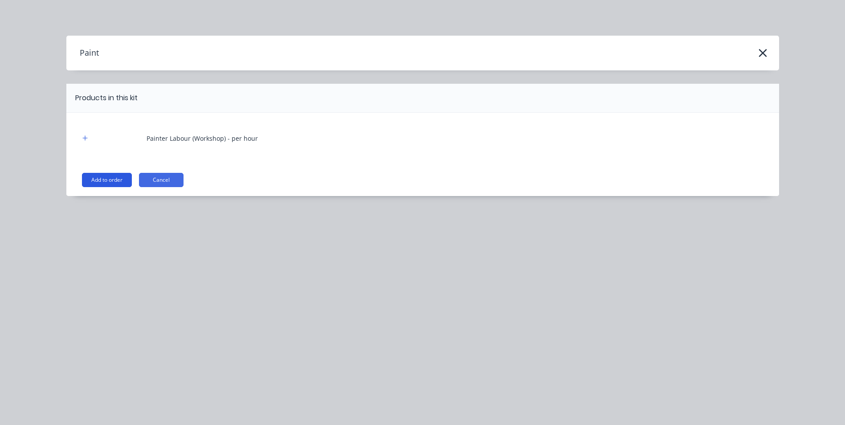
click at [118, 181] on button "Add to order" at bounding box center [107, 180] width 50 height 14
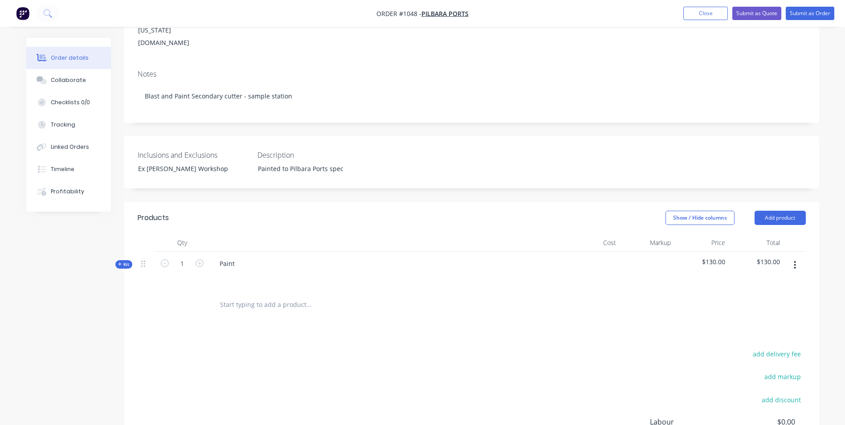
scroll to position [178, 0]
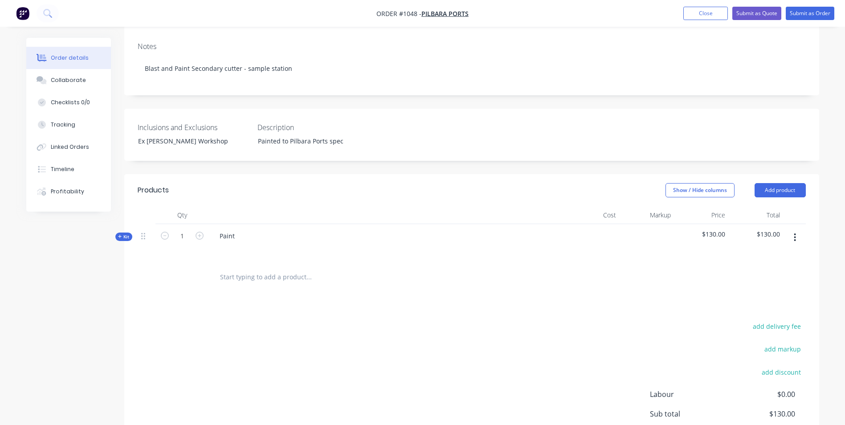
click at [120, 234] on icon at bounding box center [120, 236] width 4 height 4
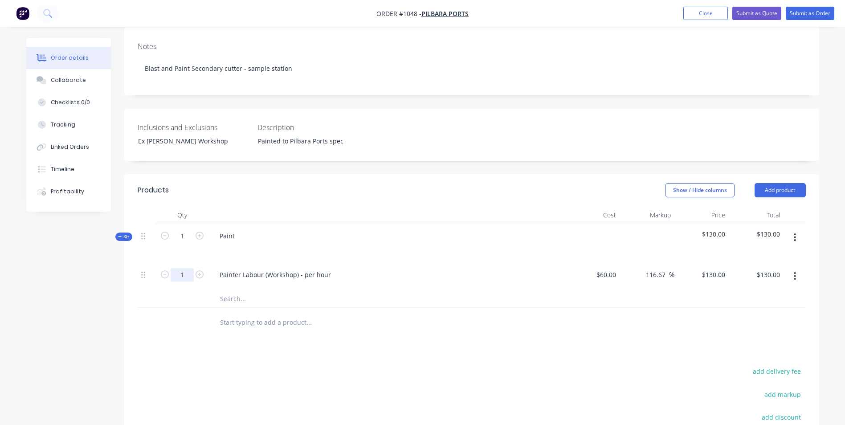
click at [187, 268] on input "1" at bounding box center [182, 274] width 23 height 13
type input "10"
type input "$1,300.00"
click at [234, 290] on input "text" at bounding box center [309, 299] width 178 height 18
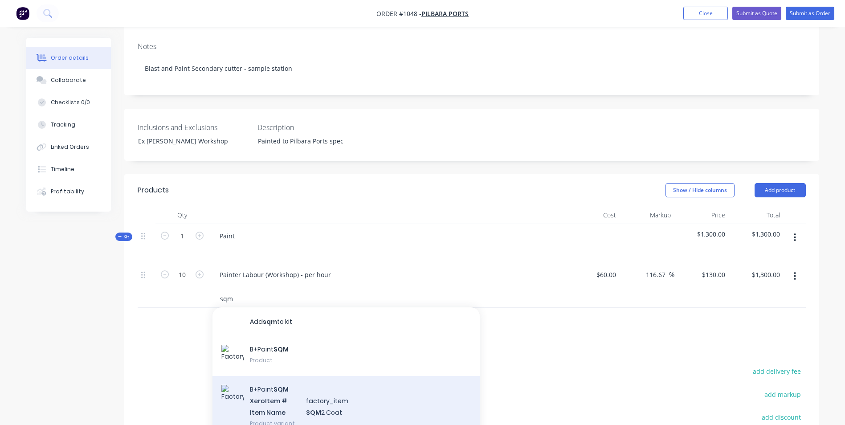
type input "sqm"
click at [372, 380] on div "B+Paint SQM Xero Item # factory_item Item Name SQM 2 Coat Product variant" at bounding box center [346, 406] width 267 height 60
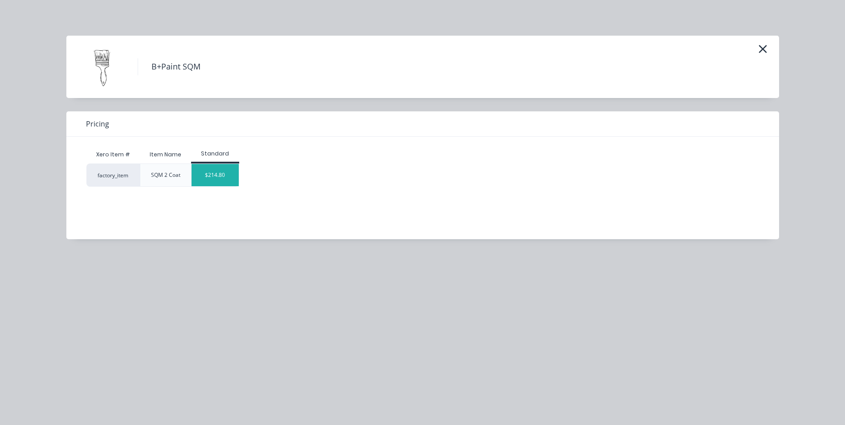
click at [217, 170] on div "$214.80" at bounding box center [216, 175] width 48 height 22
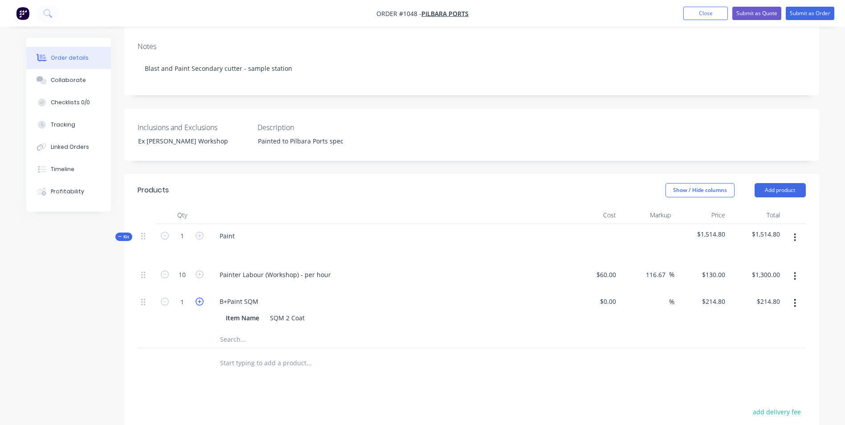
click at [199, 298] on icon "button" at bounding box center [200, 302] width 8 height 8
type input "2"
type input "$429.60"
click at [199, 298] on icon "button" at bounding box center [200, 302] width 8 height 8
type input "3"
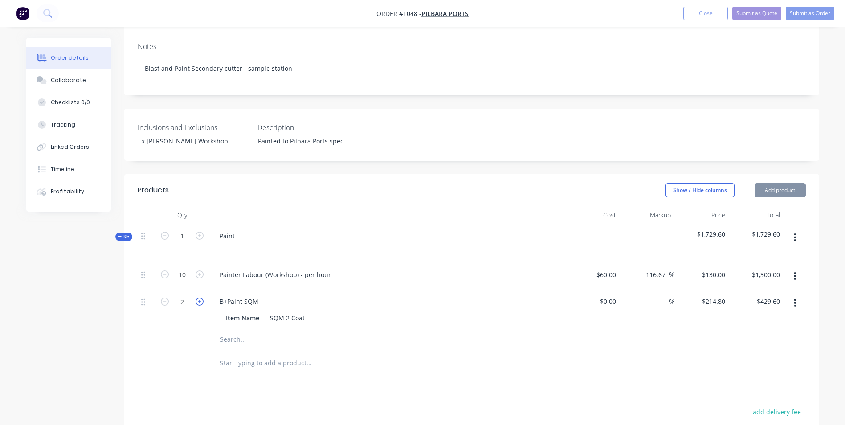
type input "$644.40"
click at [199, 298] on icon "button" at bounding box center [200, 302] width 8 height 8
type input "4"
type input "$859.20"
click at [199, 298] on icon "button" at bounding box center [200, 302] width 8 height 8
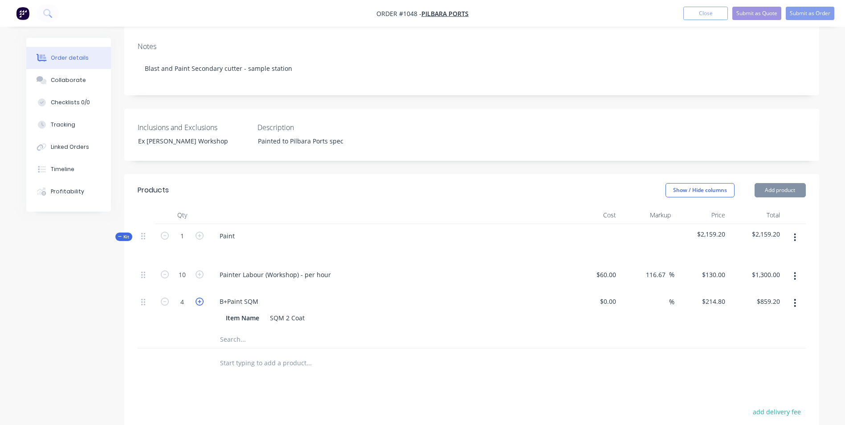
type input "5"
type input "$1,074.00"
click at [275, 354] on input "text" at bounding box center [309, 363] width 178 height 18
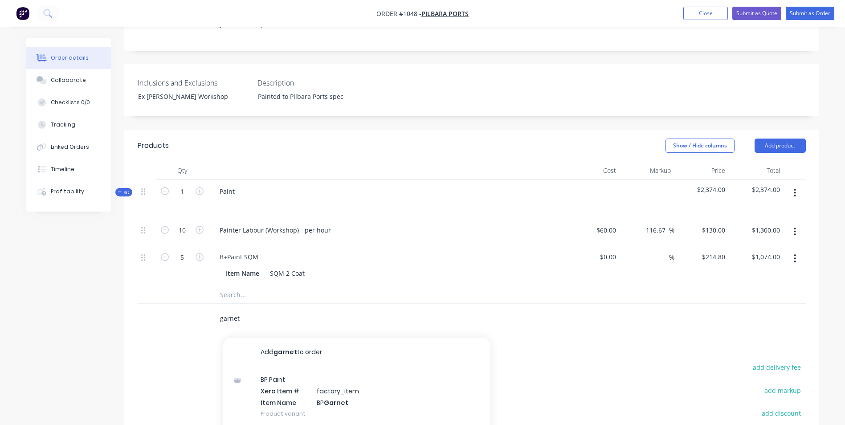
scroll to position [267, 0]
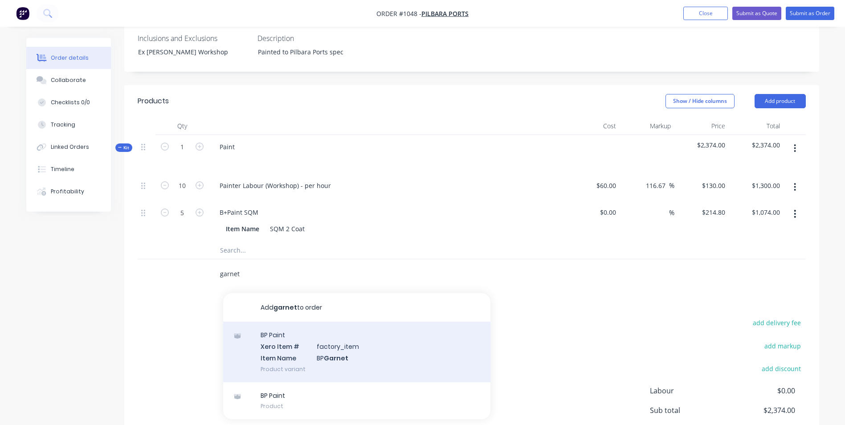
type input "garnet"
click at [366, 331] on div "BP Paint Xero Item # factory_item Item Name BP Garnet Product variant" at bounding box center [356, 352] width 267 height 60
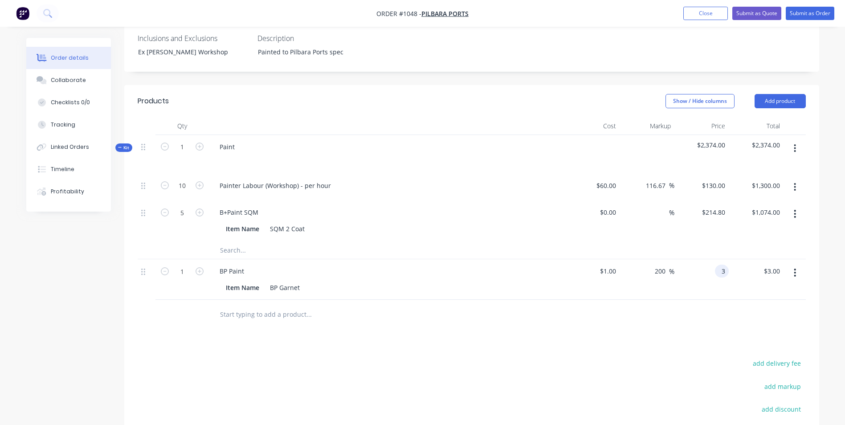
click at [716, 265] on div "3 3" at bounding box center [722, 271] width 14 height 13
type input "4.68"
type input "368"
type input "$4.68"
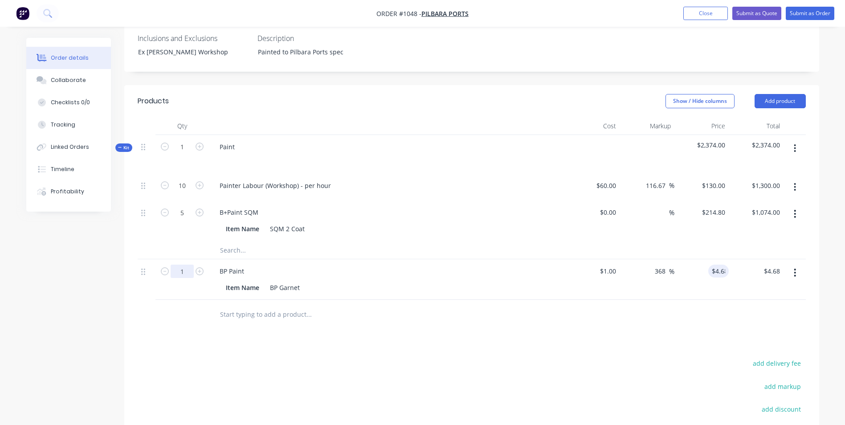
click at [187, 265] on input "1" at bounding box center [182, 271] width 23 height 13
type input "100"
type input "$468.00"
click at [708, 174] on div "130 $130.00" at bounding box center [702, 187] width 55 height 27
type input "160"
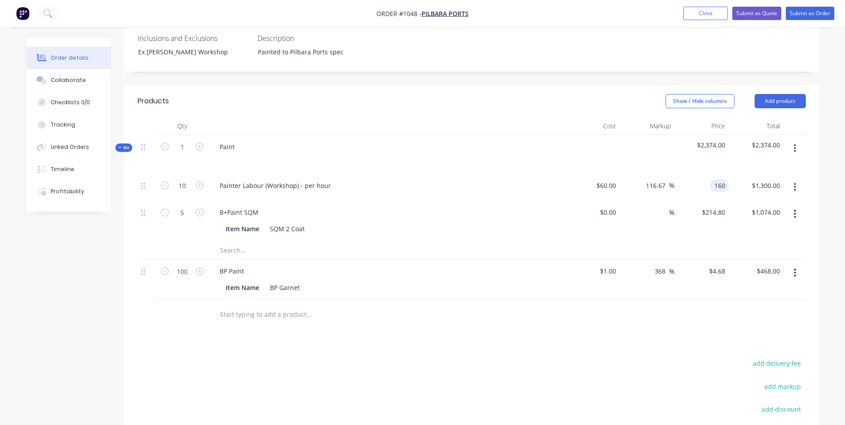
type input "166.67"
type input "$160.00"
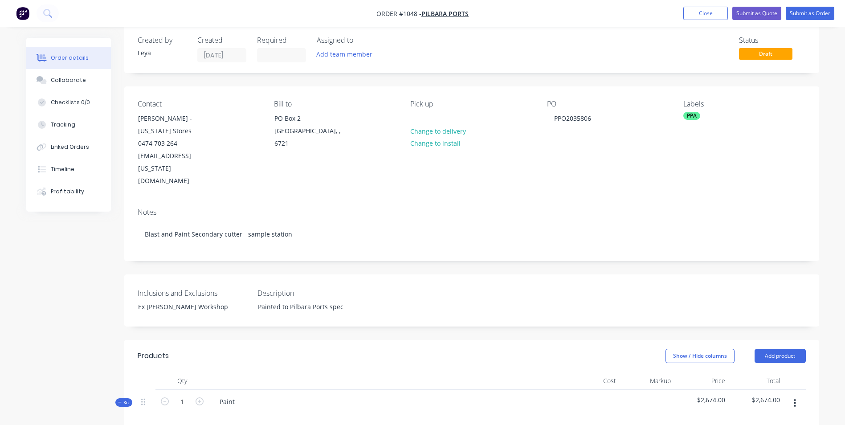
scroll to position [0, 0]
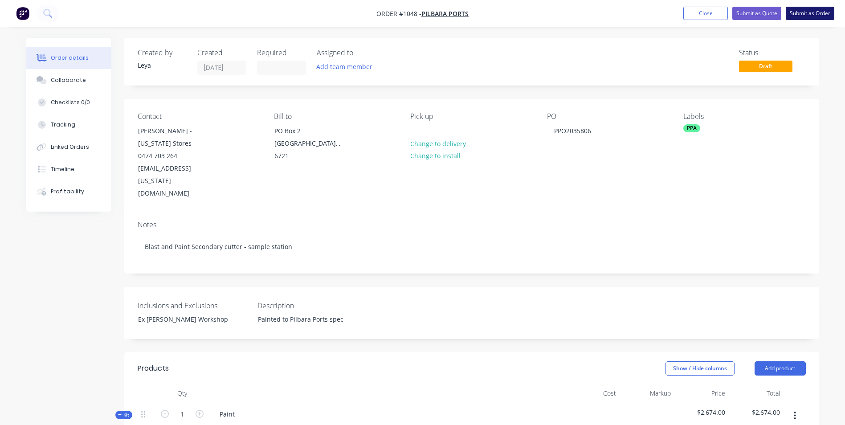
type input "$1,600.00"
click at [810, 15] on button "Submit as Order" at bounding box center [810, 13] width 49 height 13
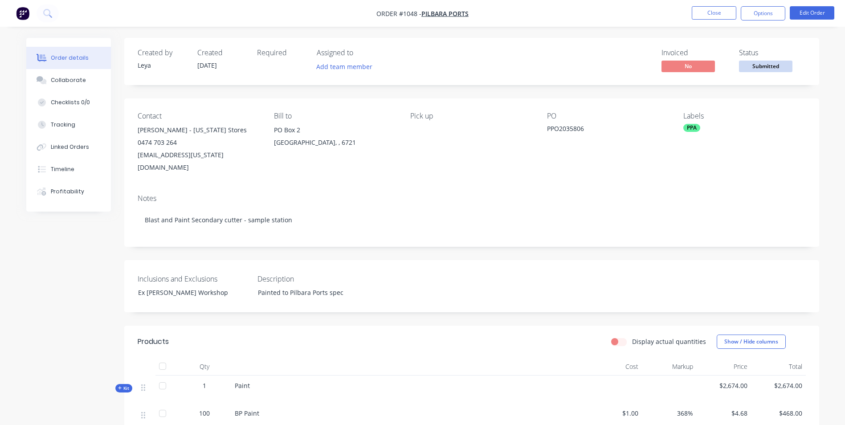
click at [767, 68] on span "Submitted" at bounding box center [765, 66] width 53 height 11
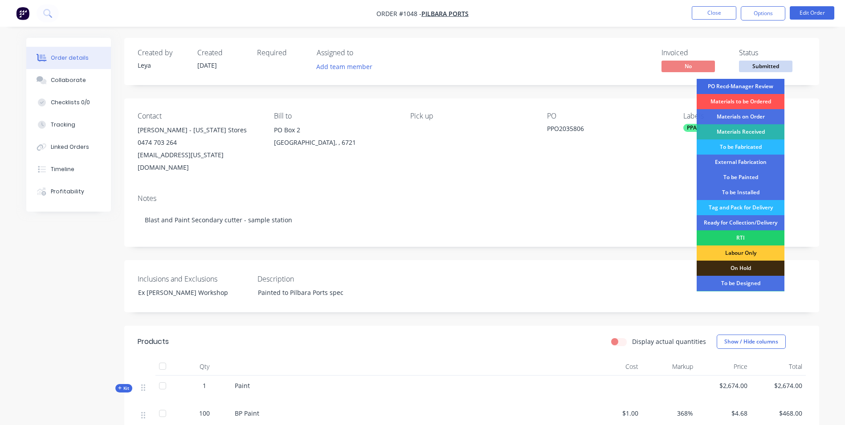
click at [732, 87] on div "PO Recd-Manager Review" at bounding box center [741, 86] width 88 height 15
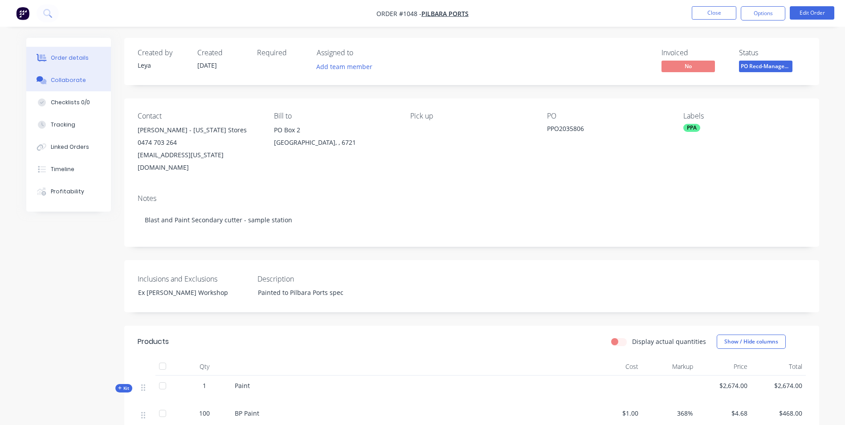
click at [63, 86] on button "Collaborate" at bounding box center [68, 80] width 85 height 22
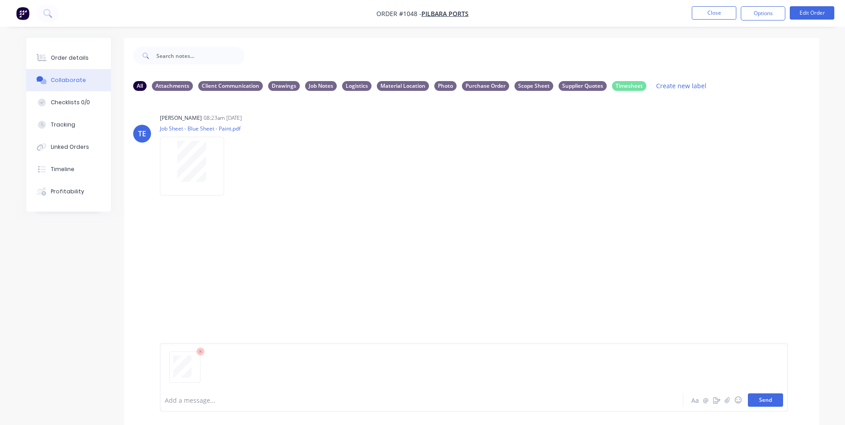
click at [772, 405] on button "Send" at bounding box center [765, 399] width 35 height 13
click at [208, 249] on div at bounding box center [192, 254] width 56 height 41
click at [232, 257] on icon "button" at bounding box center [231, 260] width 2 height 8
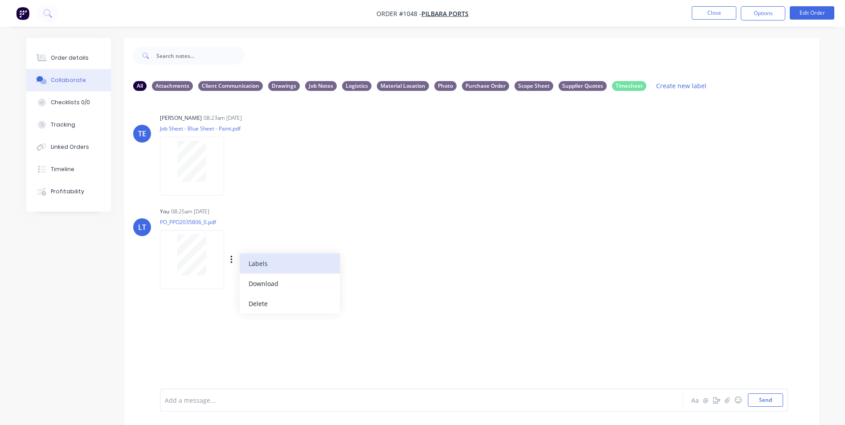
click at [257, 263] on button "Labels" at bounding box center [290, 264] width 100 height 20
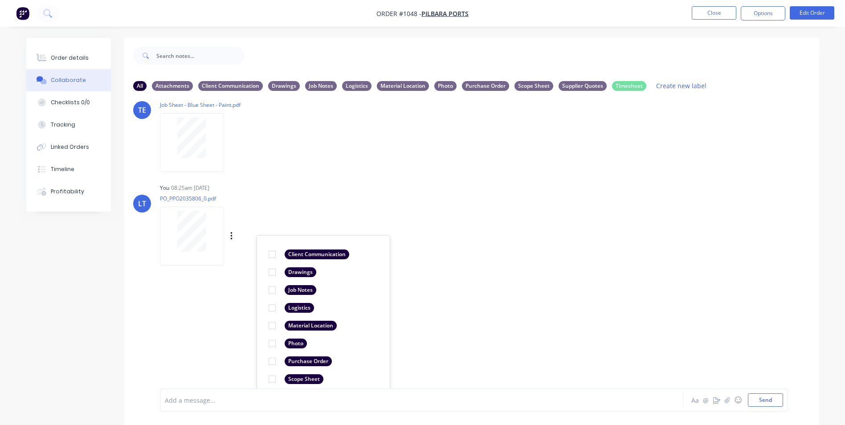
scroll to position [66, 0]
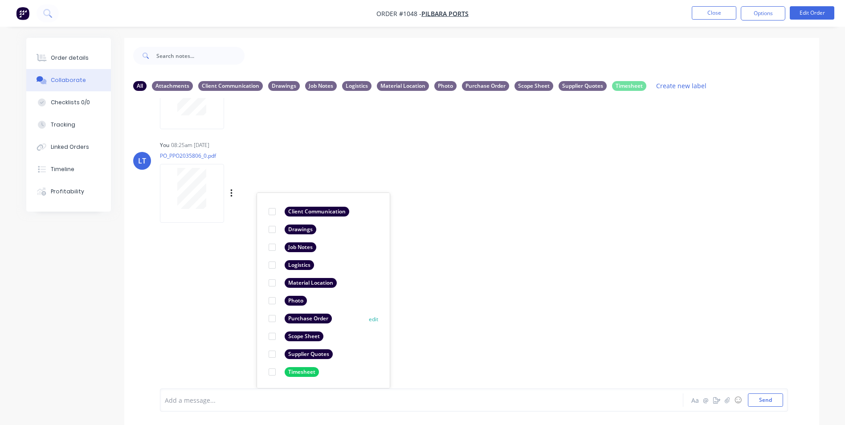
click at [272, 318] on div at bounding box center [272, 319] width 18 height 18
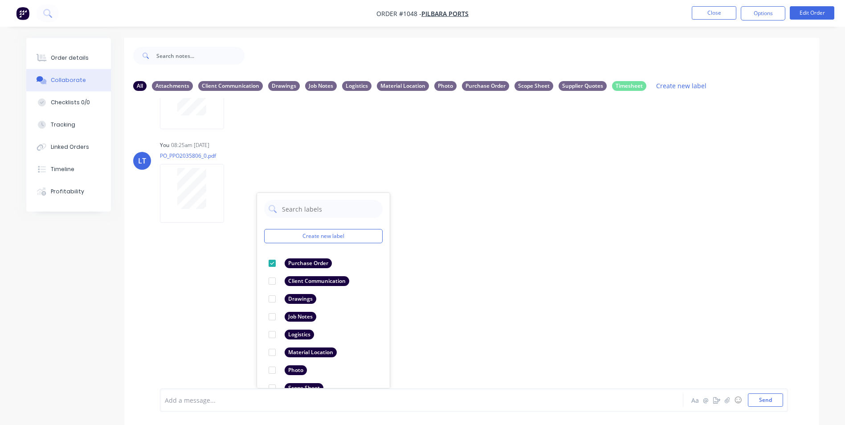
click at [522, 267] on div "[PERSON_NAME] 08:23am [DATE] Job Sheet - Blue Sheet - Paint.pdf Labels Download…" at bounding box center [471, 243] width 695 height 290
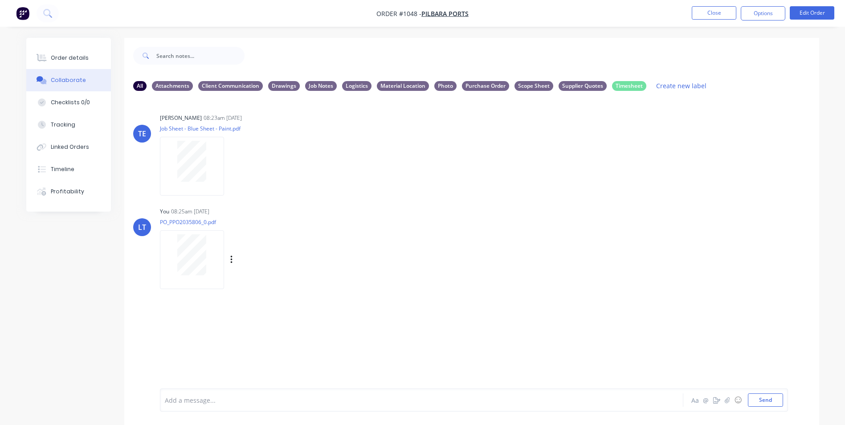
drag, startPoint x: 528, startPoint y: 231, endPoint x: 505, endPoint y: 227, distance: 23.5
drag, startPoint x: 505, startPoint y: 227, endPoint x: 427, endPoint y: 196, distance: 84.6
click at [417, 199] on div "[PERSON_NAME] 08:23am [DATE] Job Sheet - Blue Sheet - Paint.pdf Labels Download…" at bounding box center [471, 243] width 695 height 290
click at [82, 60] on div "Order details" at bounding box center [70, 58] width 38 height 8
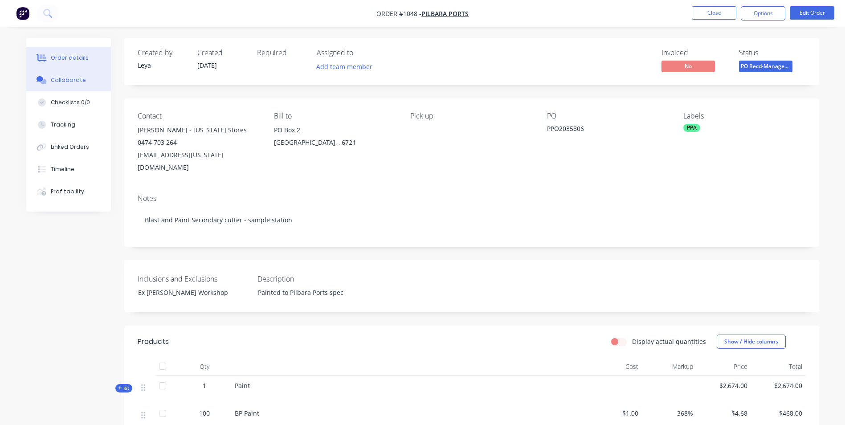
click at [60, 83] on div "Collaborate" at bounding box center [68, 80] width 35 height 8
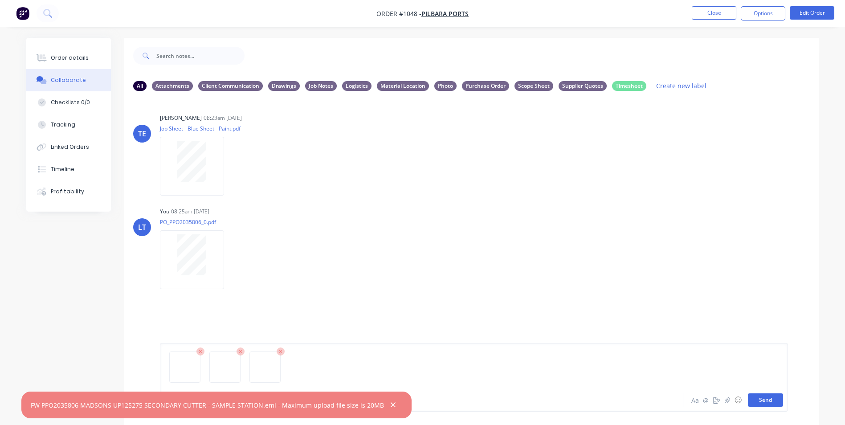
click at [766, 399] on button "Send" at bounding box center [765, 399] width 35 height 13
click at [390, 404] on icon "button" at bounding box center [393, 405] width 6 height 8
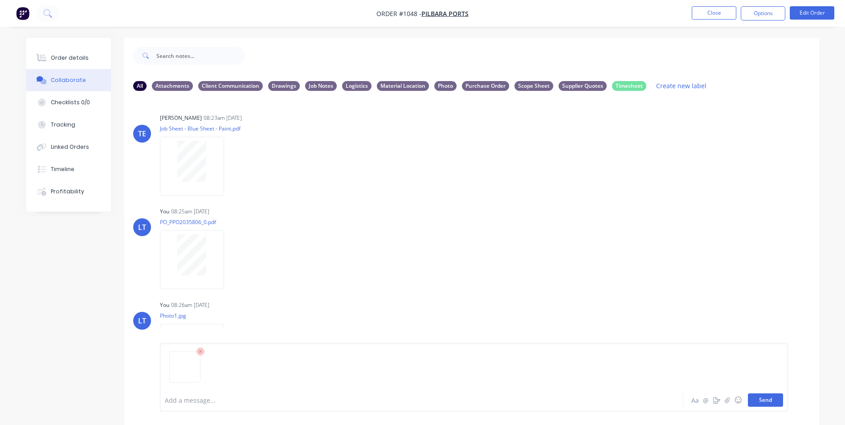
click at [764, 402] on button "Send" at bounding box center [765, 399] width 35 height 13
click at [709, 12] on button "Close" at bounding box center [714, 12] width 45 height 13
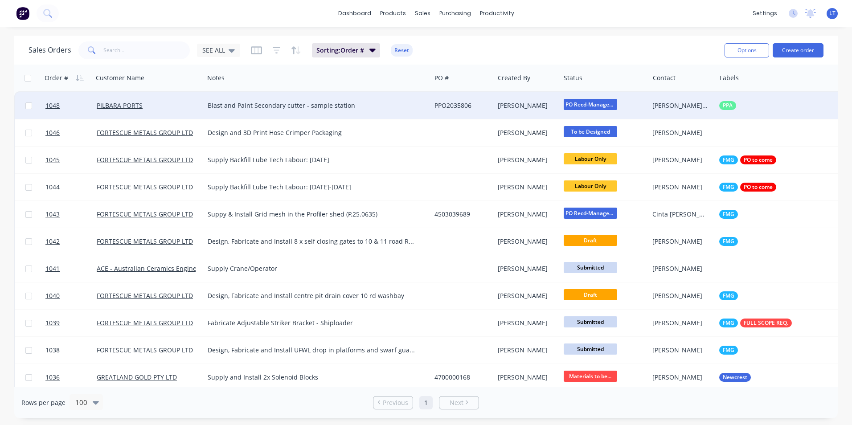
click at [485, 106] on div "PPO2035806" at bounding box center [460, 105] width 53 height 9
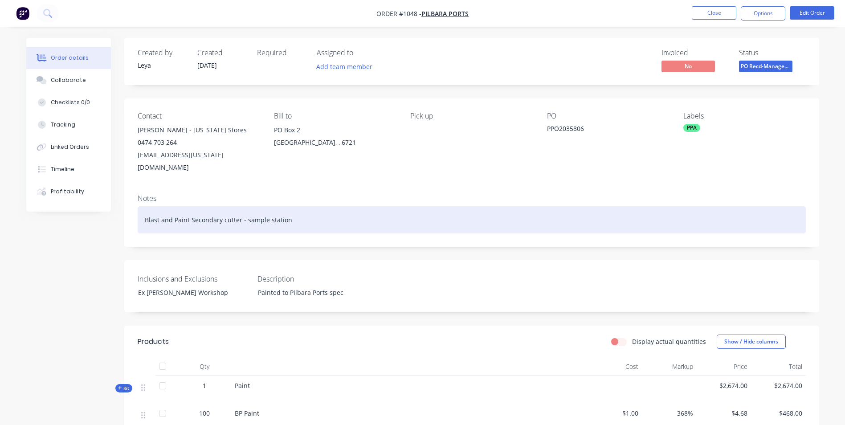
click at [146, 207] on div "Blast and Paint Secondary cutter - sample station" at bounding box center [472, 219] width 668 height 27
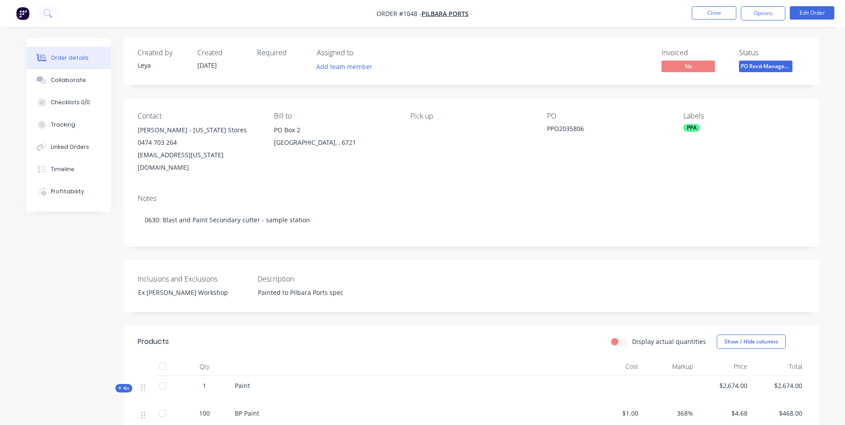
drag, startPoint x: 512, startPoint y: 85, endPoint x: 684, endPoint y: 33, distance: 179.8
click at [513, 85] on div "Created by [PERSON_NAME] Created [DATE] Required Assigned to Add team member In…" at bounding box center [471, 312] width 695 height 548
click at [723, 16] on button "Close" at bounding box center [714, 12] width 45 height 13
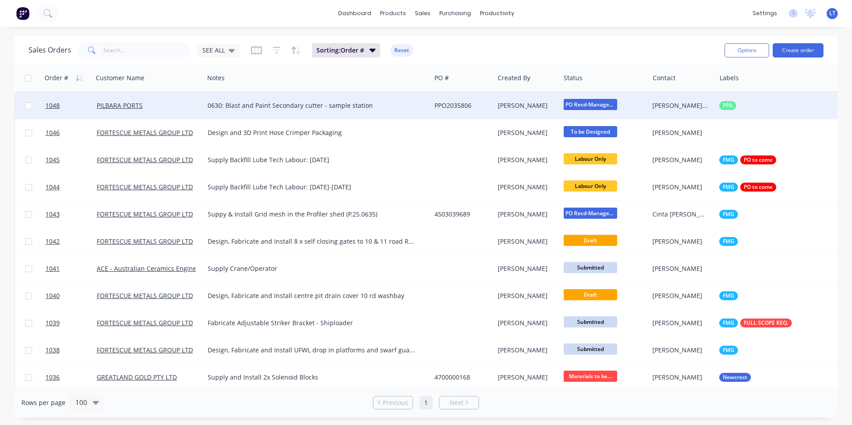
click at [401, 105] on div "0630: Blast and Paint Secondary cutter - sample station" at bounding box center [312, 105] width 209 height 9
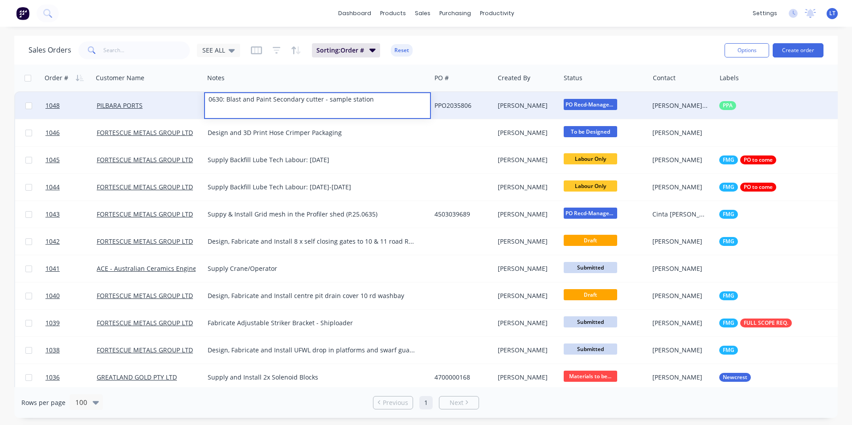
click at [446, 106] on div "PPO2035806" at bounding box center [460, 105] width 53 height 9
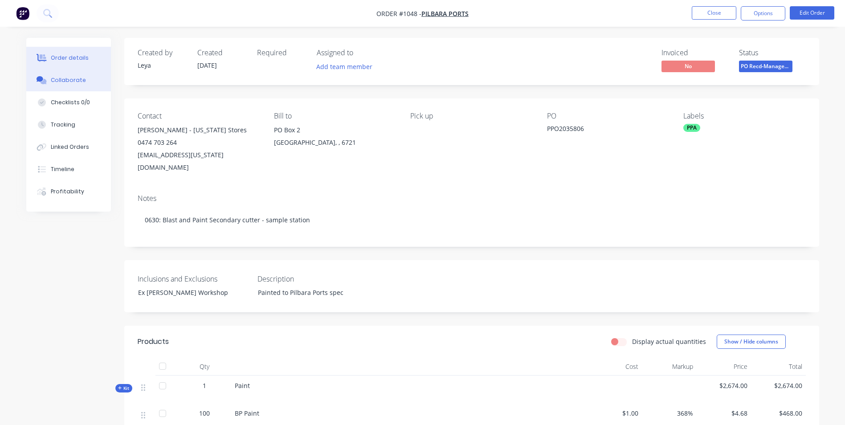
click at [67, 82] on div "Collaborate" at bounding box center [68, 80] width 35 height 8
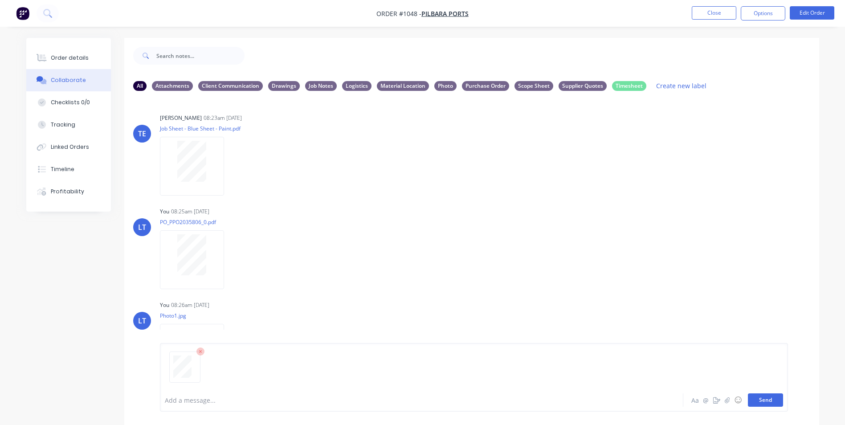
click at [769, 396] on button "Send" at bounding box center [765, 399] width 35 height 13
click at [206, 404] on div at bounding box center [396, 400] width 463 height 9
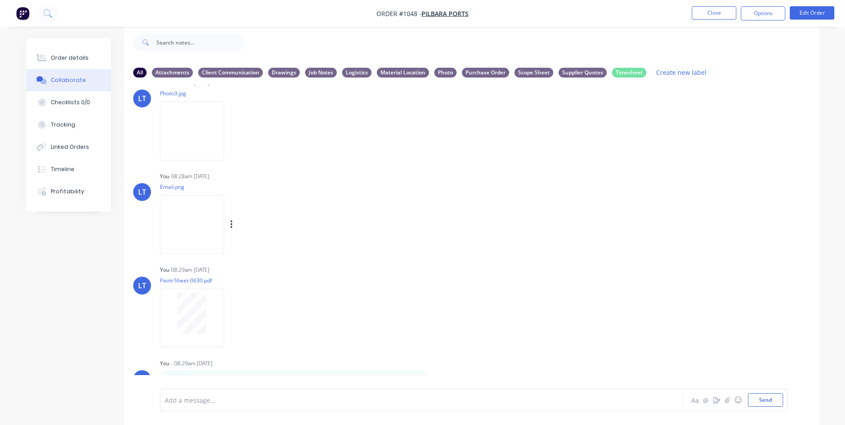
scroll to position [418, 0]
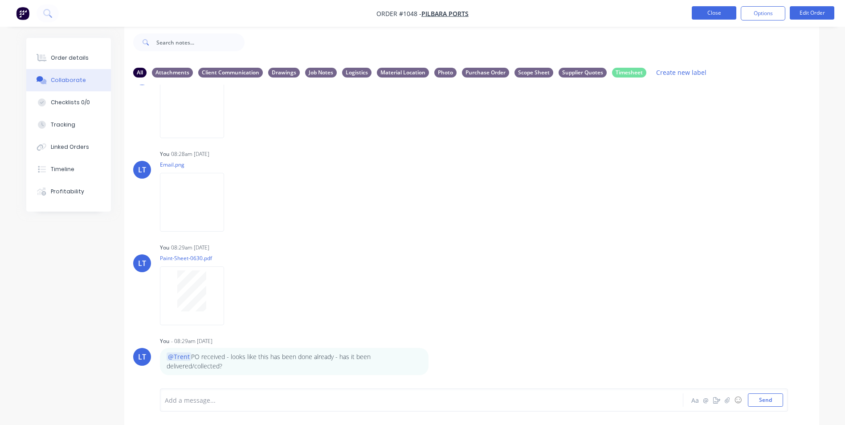
click at [714, 15] on button "Close" at bounding box center [714, 12] width 45 height 13
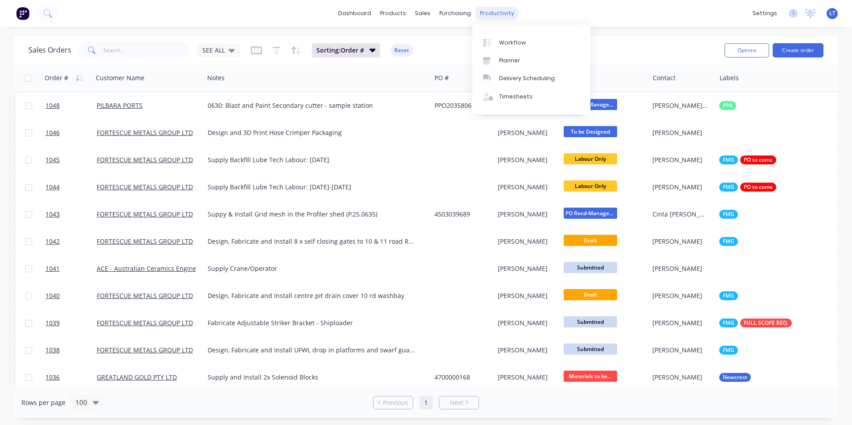
click at [491, 18] on div "productivity" at bounding box center [496, 13] width 43 height 13
click at [501, 42] on div "Workflow" at bounding box center [512, 43] width 27 height 8
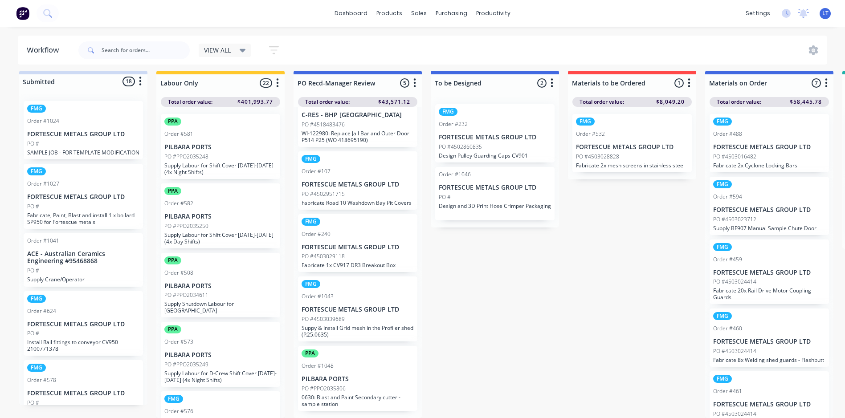
scroll to position [12, 0]
click at [370, 365] on div "Order #1048" at bounding box center [358, 366] width 112 height 8
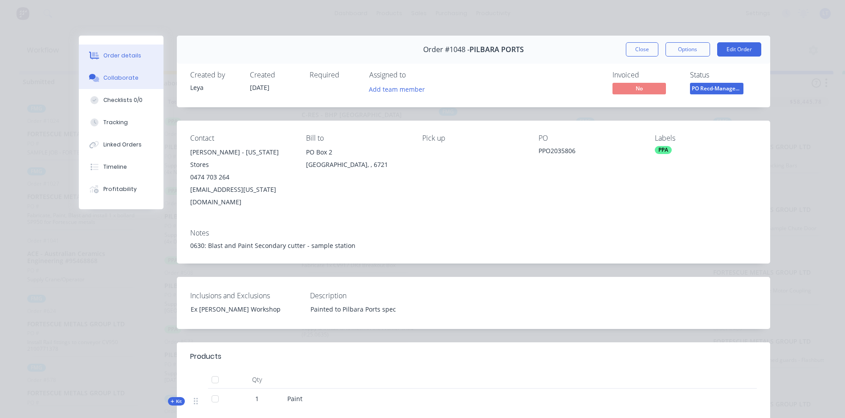
click at [131, 78] on div "Collaborate" at bounding box center [120, 78] width 35 height 8
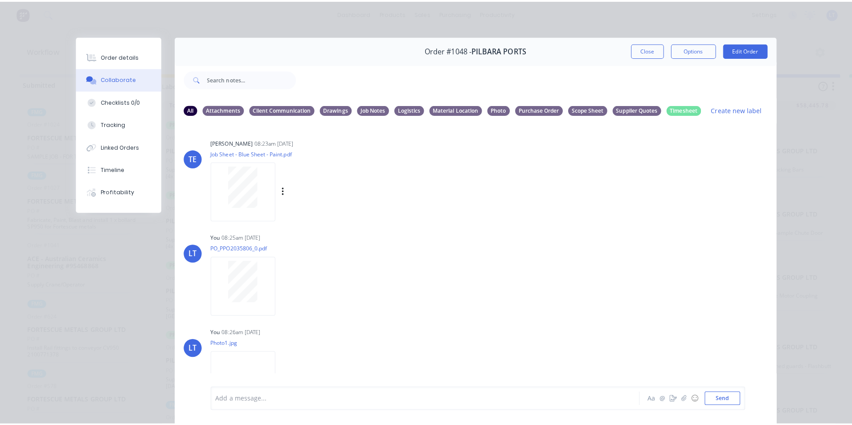
scroll to position [0, 0]
click at [639, 49] on button "Close" at bounding box center [642, 49] width 33 height 14
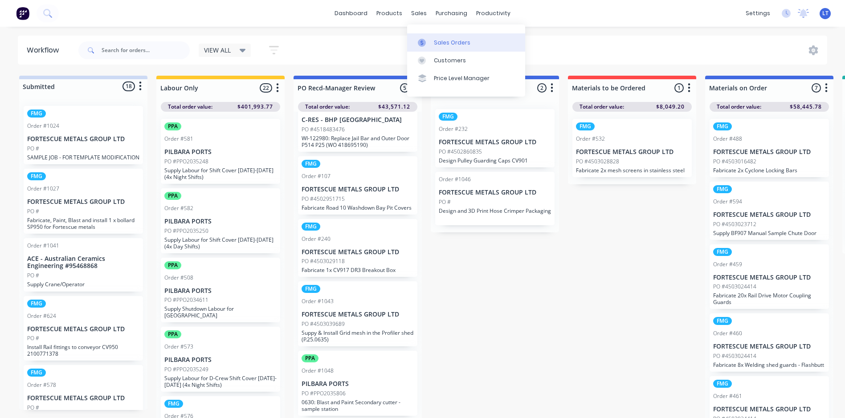
click at [438, 37] on link "Sales Orders" at bounding box center [466, 42] width 118 height 18
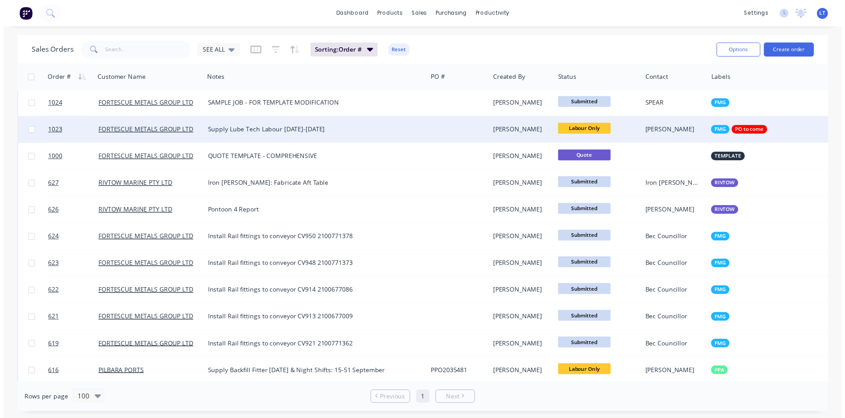
scroll to position [446, 0]
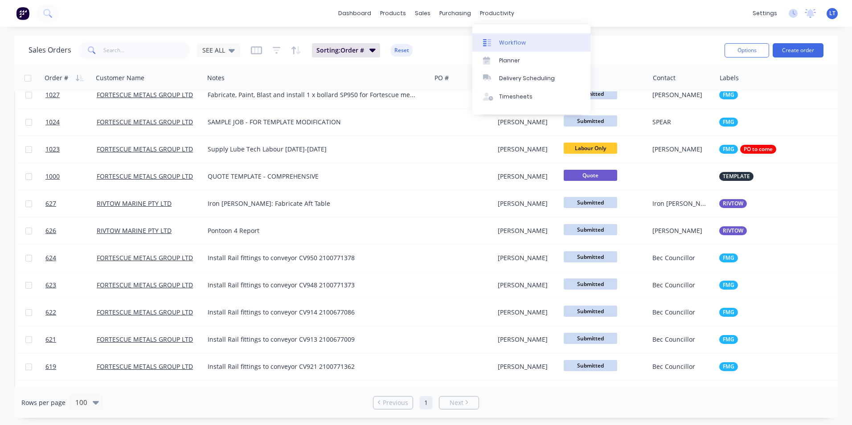
click at [520, 41] on div "Workflow" at bounding box center [512, 43] width 27 height 8
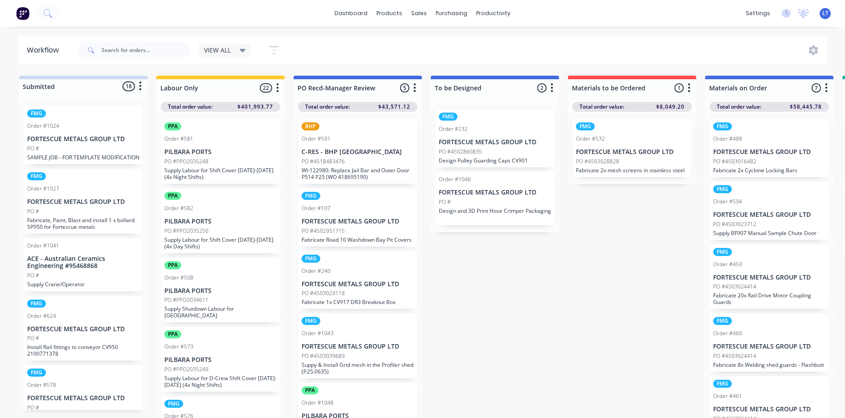
drag, startPoint x: 532, startPoint y: 285, endPoint x: 503, endPoint y: 280, distance: 29.8
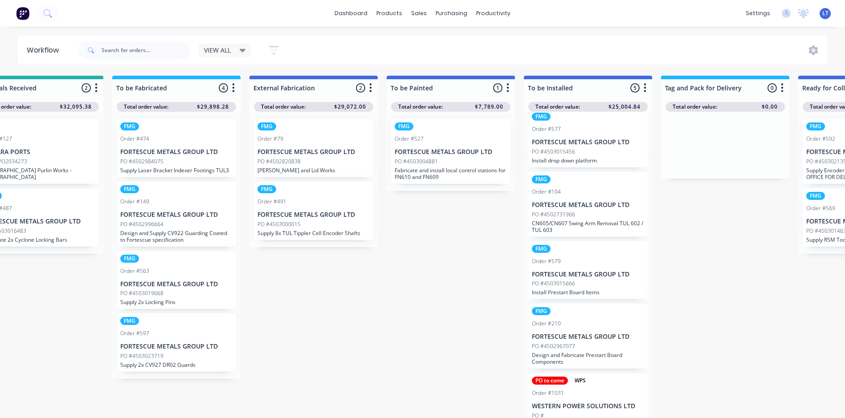
scroll to position [19, 0]
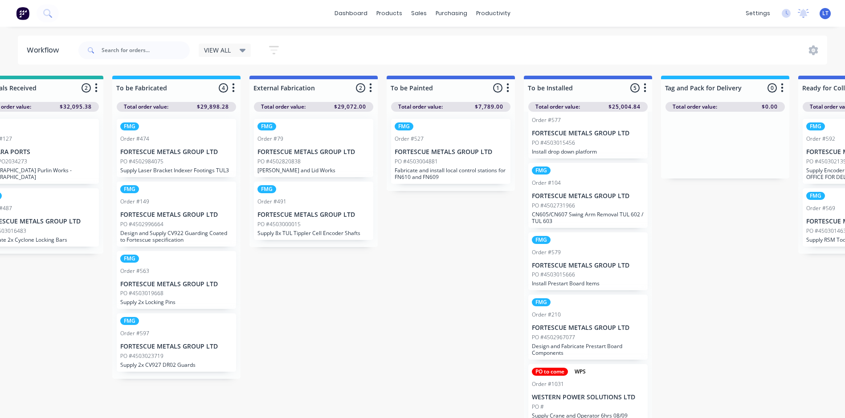
click at [609, 332] on div "FMG Order #210 FORTESCUE METALS GROUP LTD PO #4502967077 Design and Fabricate P…" at bounding box center [587, 327] width 119 height 65
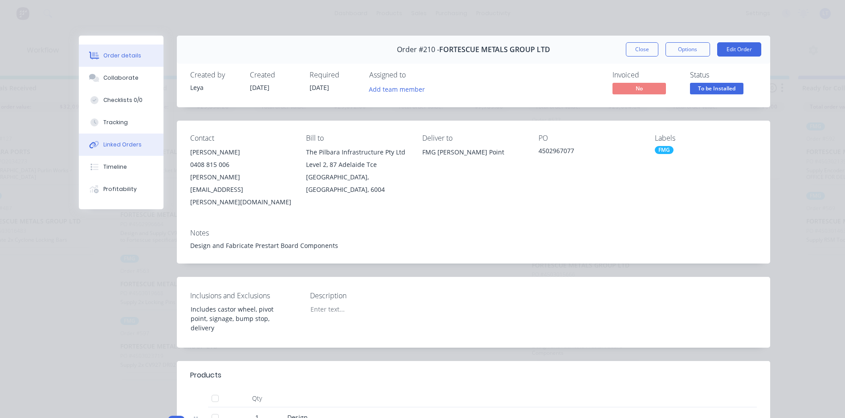
click at [124, 134] on button "Linked Orders" at bounding box center [121, 145] width 85 height 22
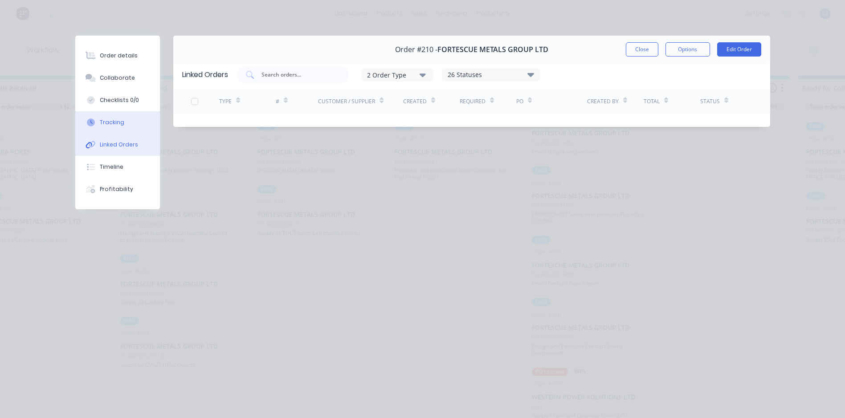
click at [119, 122] on div "Tracking" at bounding box center [112, 123] width 25 height 8
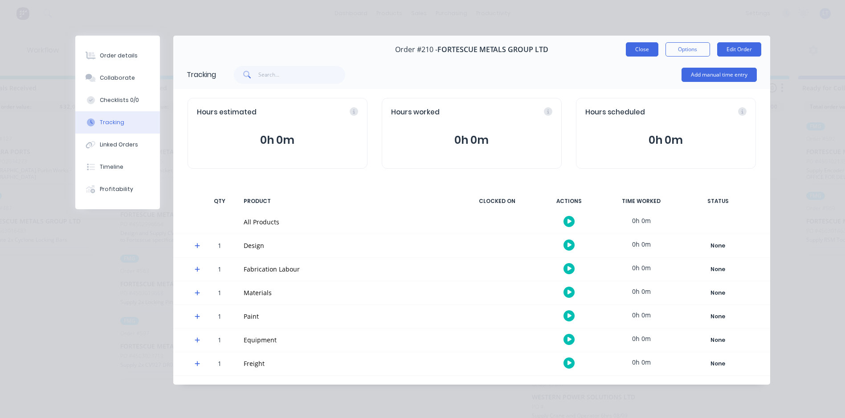
click at [645, 49] on button "Close" at bounding box center [642, 49] width 33 height 14
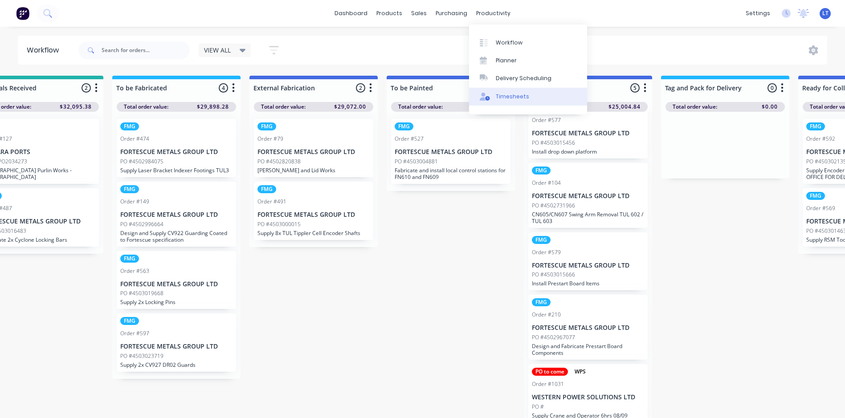
click at [510, 101] on link "Timesheets" at bounding box center [528, 97] width 118 height 18
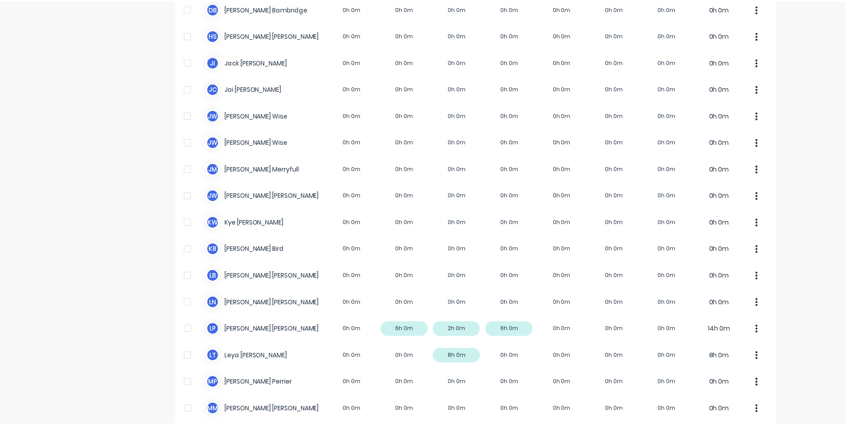
scroll to position [178, 0]
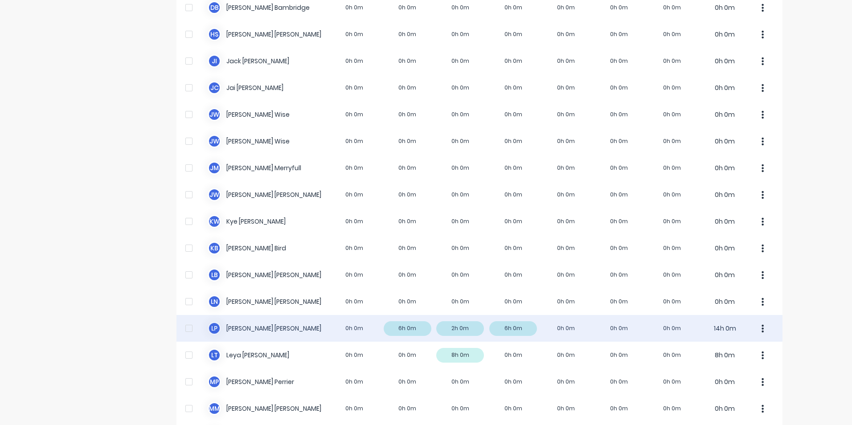
click at [514, 332] on div "L P [PERSON_NAME] 0h 0m 6h 0m 2h 0m 6h 0m 0h 0m 0h 0m 0h 0m 14h 0m" at bounding box center [479, 328] width 606 height 27
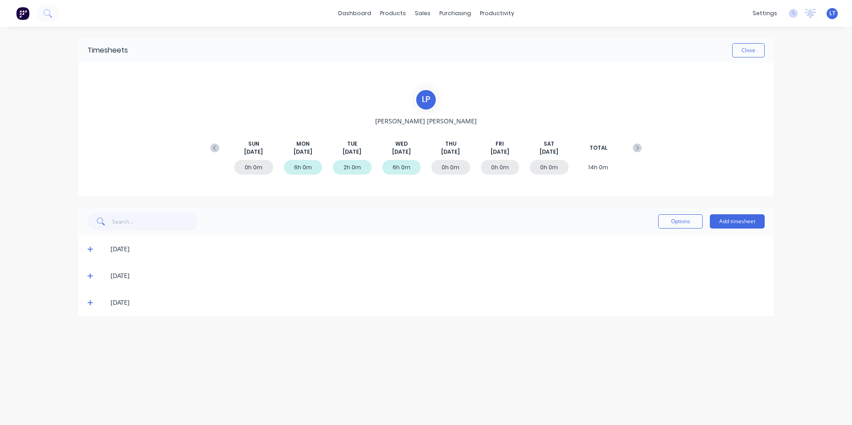
click at [91, 276] on icon at bounding box center [89, 276] width 5 height 5
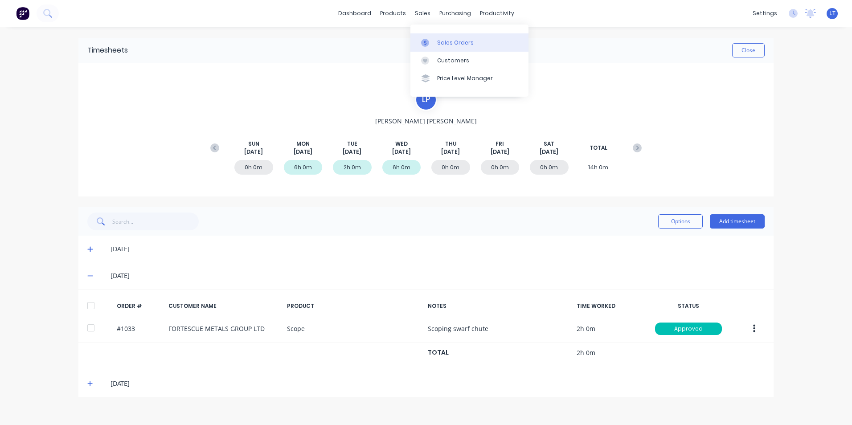
click at [437, 40] on div "Sales Orders" at bounding box center [455, 43] width 37 height 8
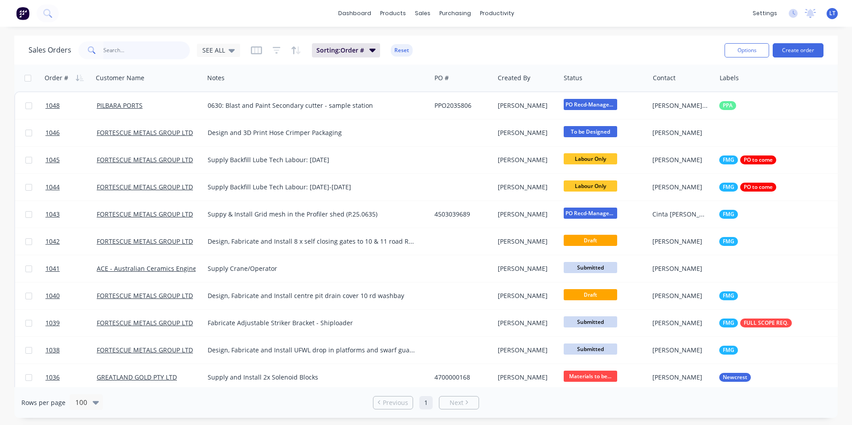
click at [157, 53] on input "text" at bounding box center [146, 50] width 87 height 18
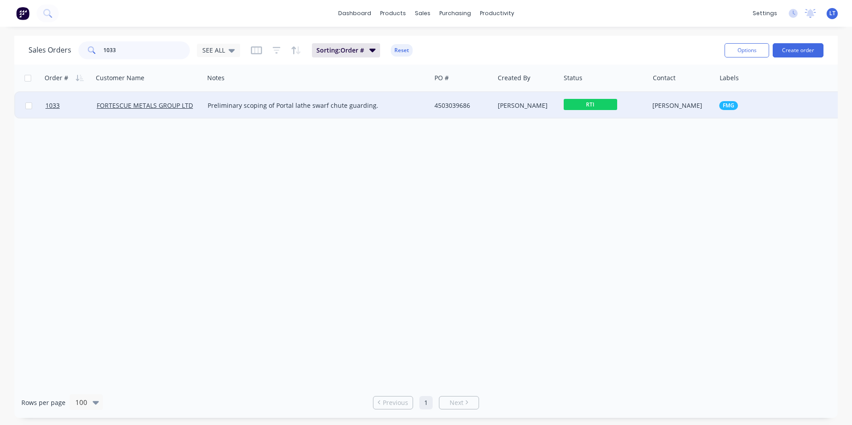
type input "1033"
click at [479, 104] on div "4503039686" at bounding box center [460, 105] width 53 height 9
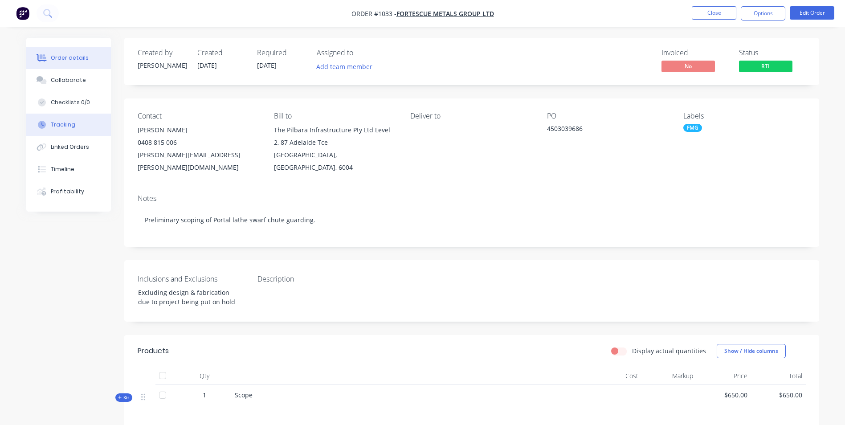
click at [80, 125] on button "Tracking" at bounding box center [68, 125] width 85 height 22
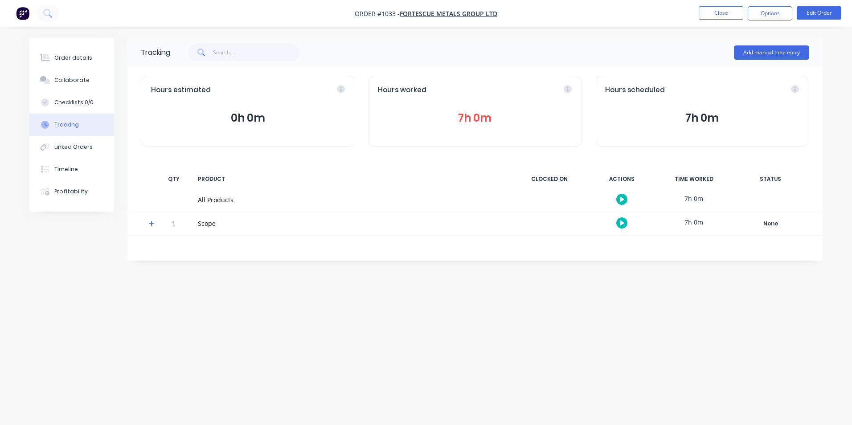
click at [152, 225] on icon at bounding box center [152, 224] width 6 height 6
click at [68, 195] on div "Profitability" at bounding box center [70, 192] width 33 height 8
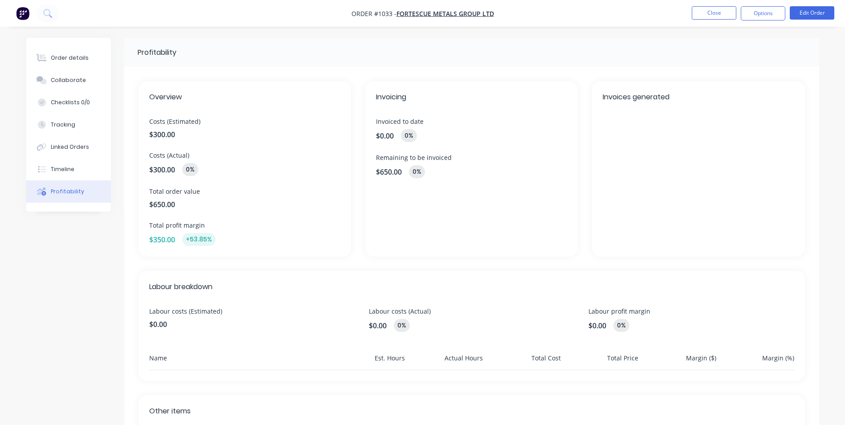
drag, startPoint x: 372, startPoint y: 151, endPoint x: 357, endPoint y: 131, distance: 25.1
drag, startPoint x: 357, startPoint y: 131, endPoint x: 359, endPoint y: 111, distance: 19.2
click at [359, 111] on div "Overview Costs (Estimated) $300.00 Costs (Actual) $300.00 0% Total order value …" at bounding box center [472, 169] width 667 height 176
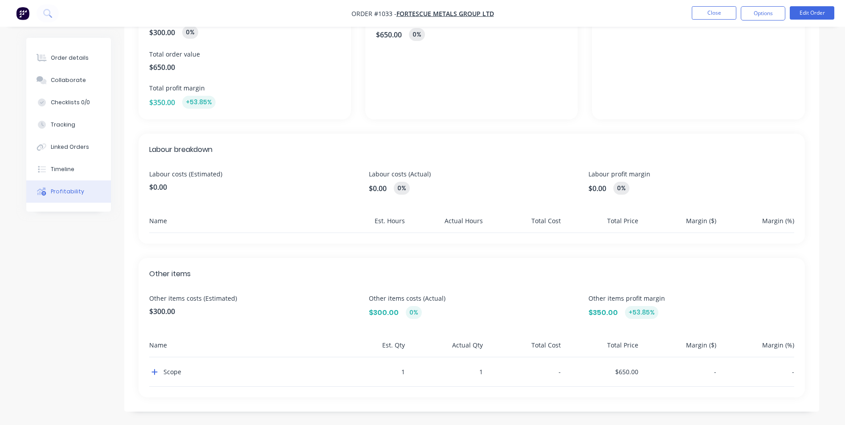
scroll to position [138, 0]
click at [152, 369] on icon "button" at bounding box center [154, 371] width 6 height 7
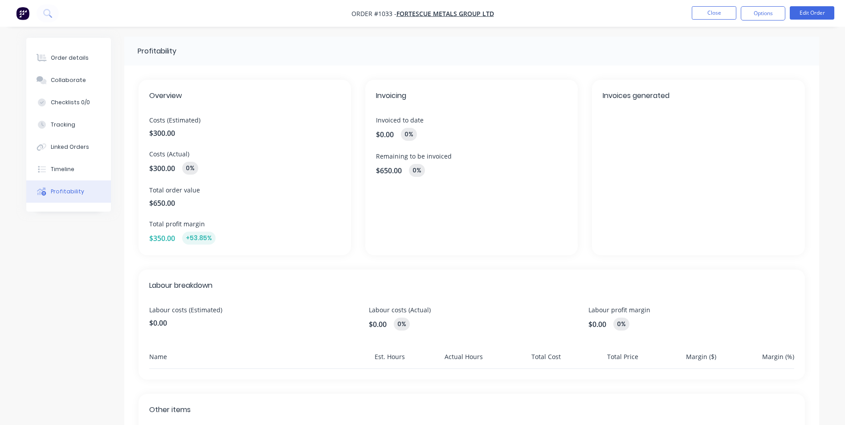
scroll to position [0, 0]
click at [75, 162] on button "Timeline" at bounding box center [68, 169] width 85 height 22
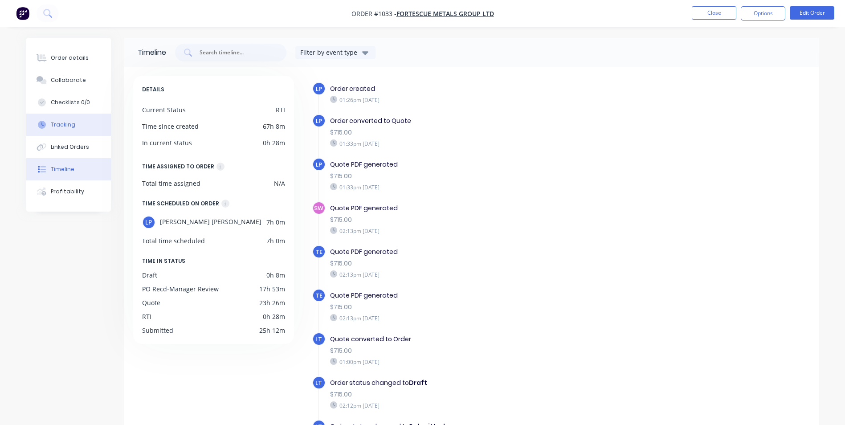
click at [72, 123] on div "Tracking" at bounding box center [63, 125] width 25 height 8
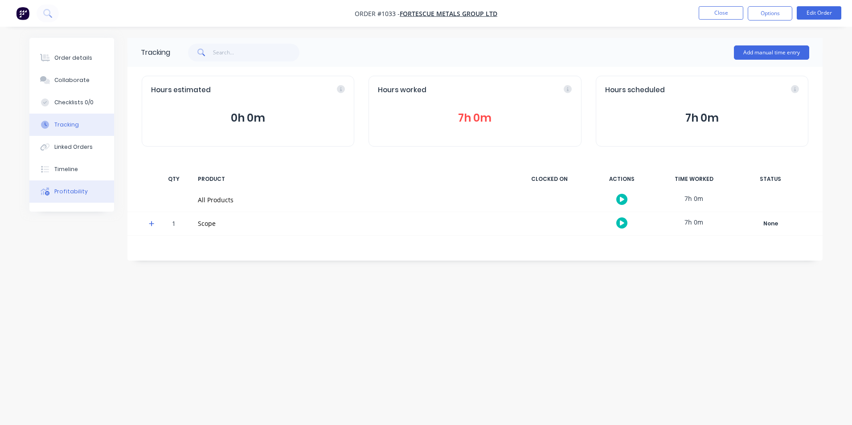
click at [81, 193] on div "Profitability" at bounding box center [70, 192] width 33 height 8
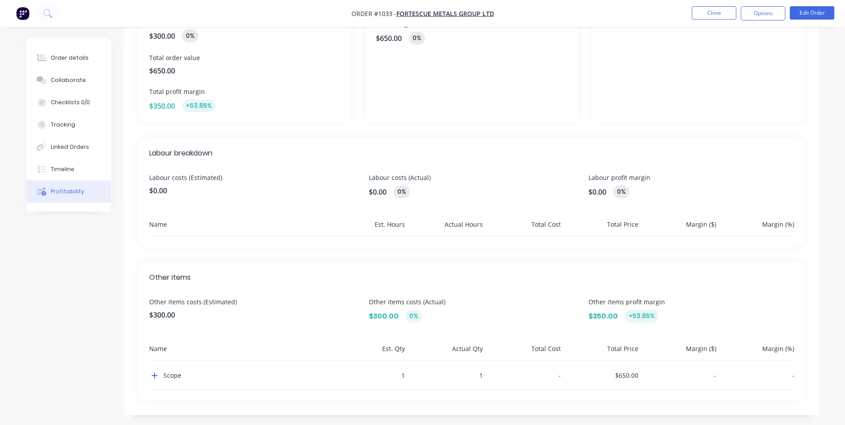
scroll to position [138, 0]
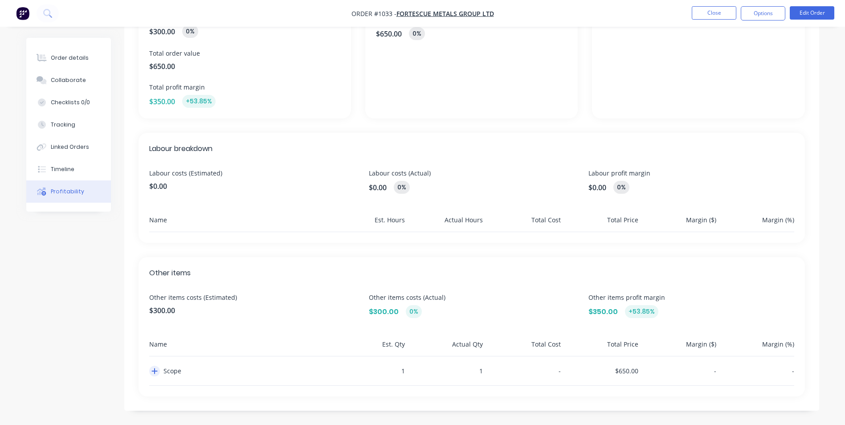
click at [154, 373] on icon "button" at bounding box center [154, 371] width 6 height 7
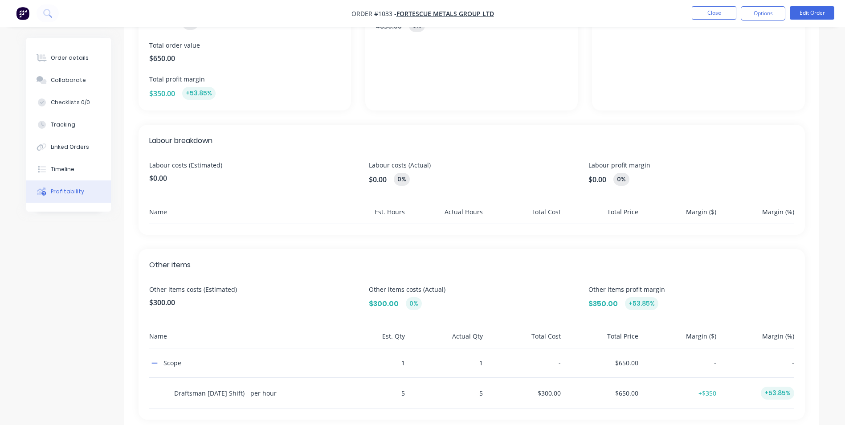
scroll to position [169, 0]
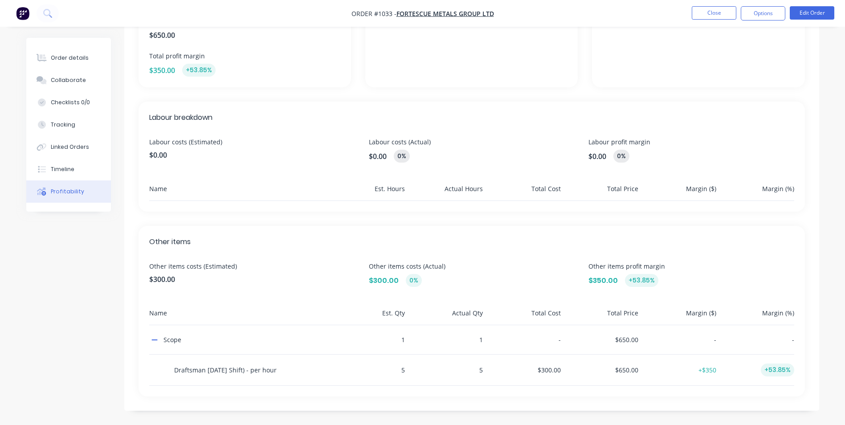
click at [485, 247] on div "Other items Other items costs (Estimated) $300.00 Other items costs (Actual) $3…" at bounding box center [472, 311] width 667 height 171
drag, startPoint x: 485, startPoint y: 247, endPoint x: 438, endPoint y: 237, distance: 47.9
drag, startPoint x: 438, startPoint y: 237, endPoint x: 382, endPoint y: 229, distance: 56.3
click at [382, 229] on div "Other items Other items costs (Estimated) $300.00 Other items costs (Actual) $3…" at bounding box center [472, 311] width 667 height 171
click at [298, 212] on div "Overview Costs (Estimated) $300.00 Costs (Actual) $300.00 0% Total order value …" at bounding box center [471, 154] width 695 height 513
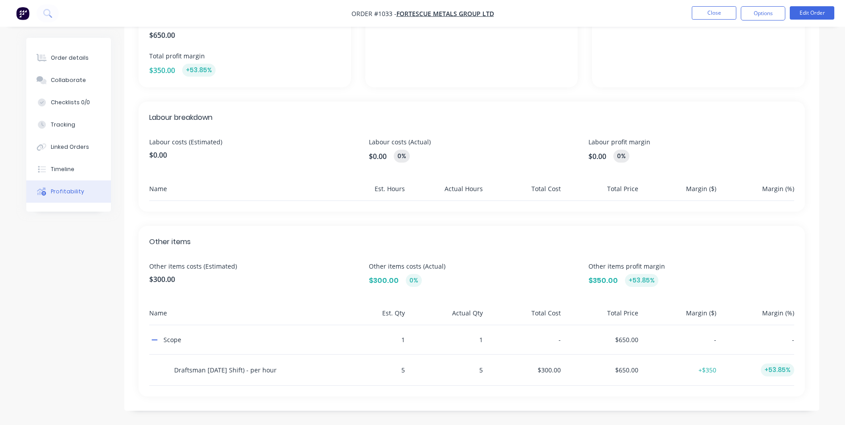
drag, startPoint x: 298, startPoint y: 212, endPoint x: 242, endPoint y: 221, distance: 56.8
drag, startPoint x: 242, startPoint y: 221, endPoint x: 218, endPoint y: 224, distance: 23.9
click at [218, 224] on div "Overview Costs (Estimated) $300.00 Costs (Actual) $300.00 0% Total order value …" at bounding box center [471, 154] width 695 height 513
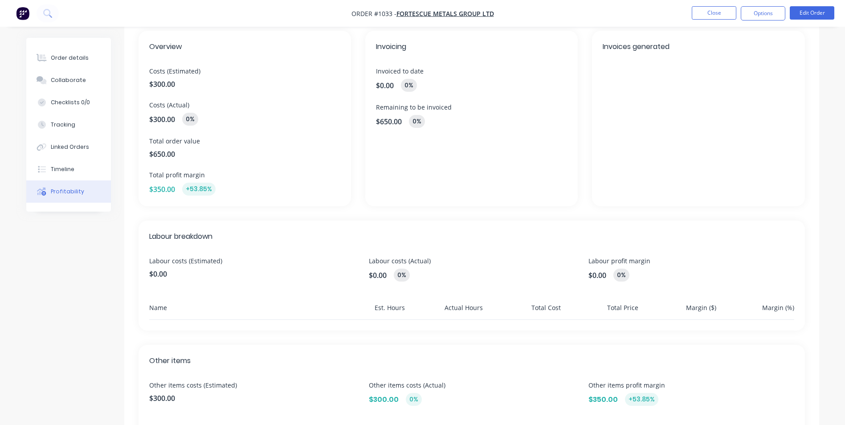
scroll to position [0, 0]
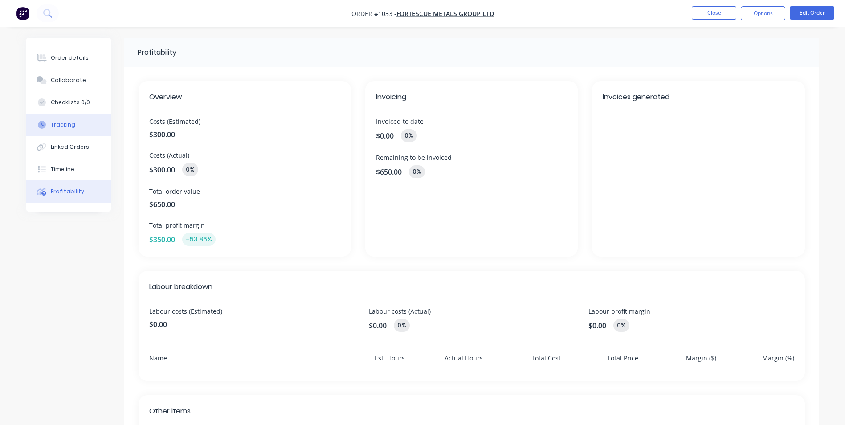
click at [46, 120] on button "Tracking" at bounding box center [68, 125] width 85 height 22
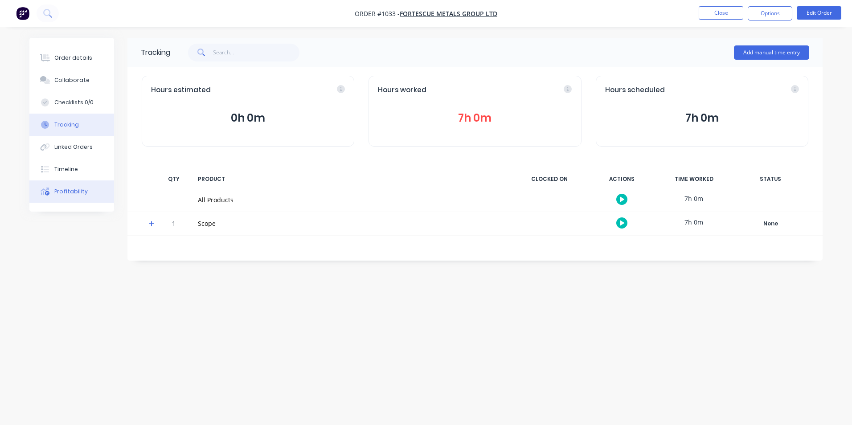
click at [74, 191] on div "Profitability" at bounding box center [70, 192] width 33 height 8
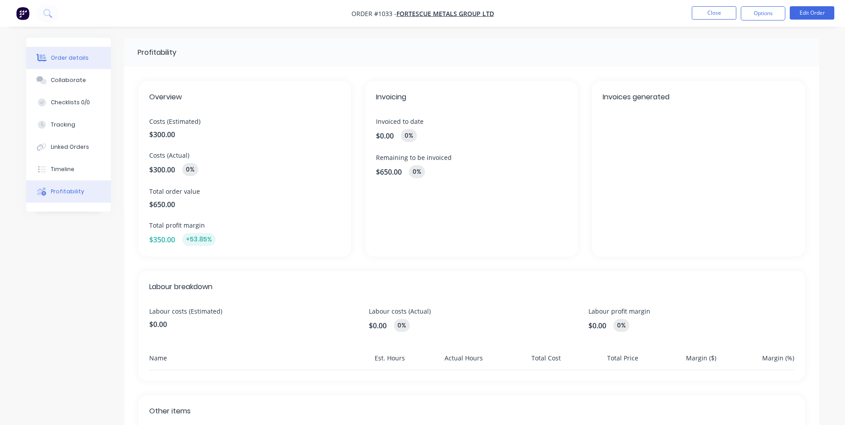
click at [80, 64] on button "Order details" at bounding box center [68, 58] width 85 height 22
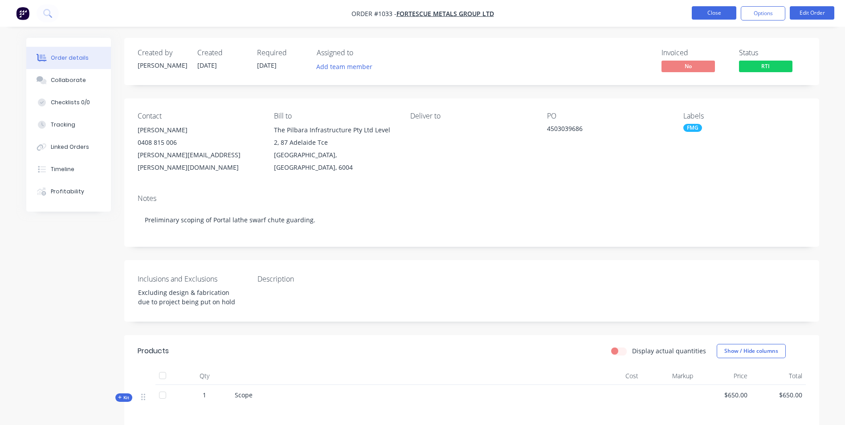
click at [726, 11] on button "Close" at bounding box center [714, 12] width 45 height 13
